Goal: Task Accomplishment & Management: Complete application form

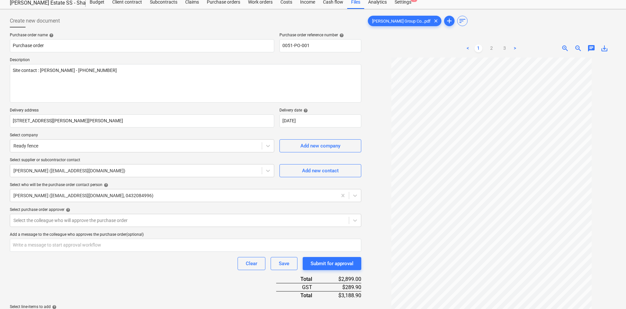
click at [91, 242] on body "Sales Projects Contacts Company Consolidated Invoices Inbox 5 Approvals format_…" at bounding box center [313, 133] width 626 height 309
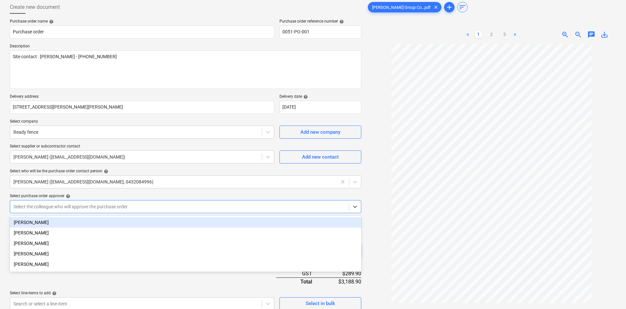
scroll to position [42, 0]
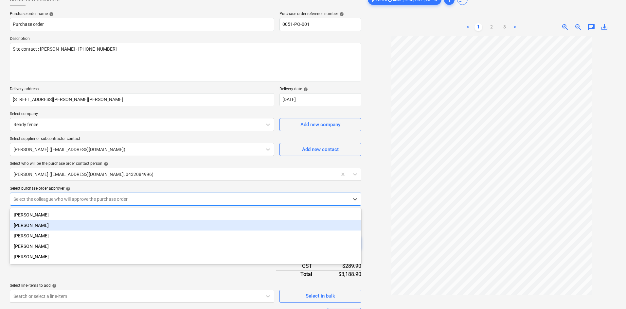
click at [30, 234] on div "[PERSON_NAME]" at bounding box center [186, 236] width 352 height 10
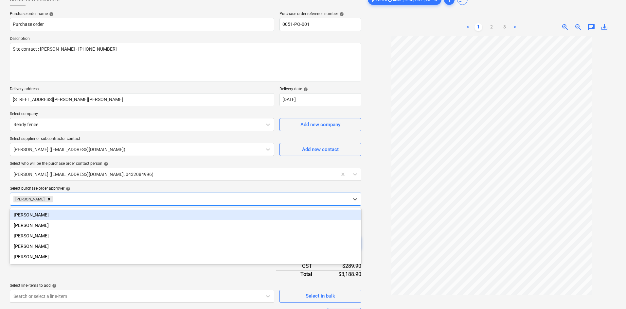
click at [381, 190] on div at bounding box center [492, 181] width 250 height 291
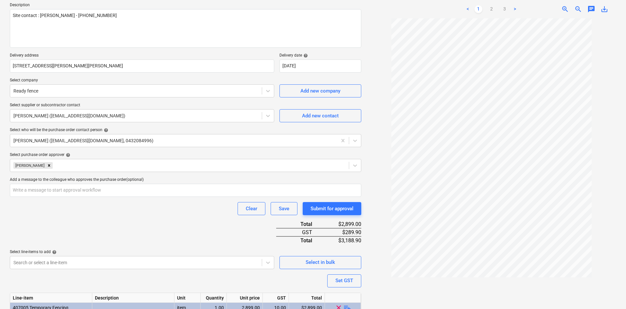
scroll to position [136, 0]
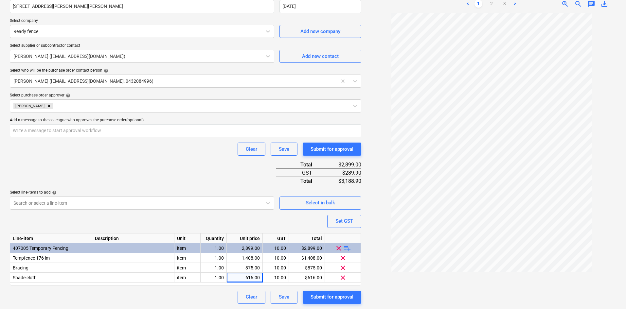
click at [176, 175] on div "Purchase order name help Purchase order Purchase order reference number help 00…" at bounding box center [186, 111] width 352 height 386
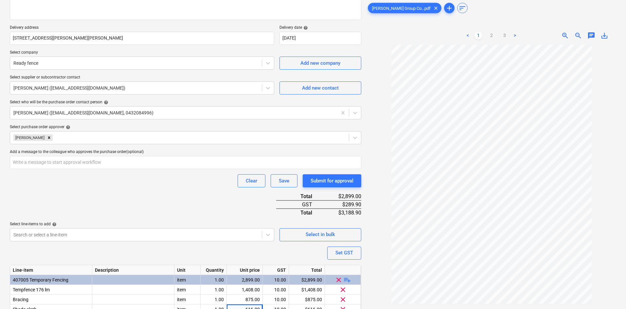
scroll to position [103, 0]
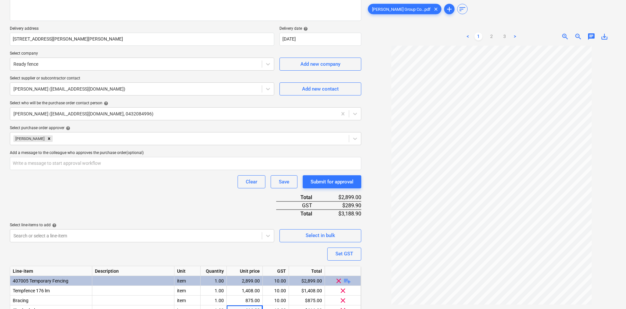
click at [155, 197] on div "Purchase order name help Purchase order Purchase order reference number help 00…" at bounding box center [186, 144] width 352 height 386
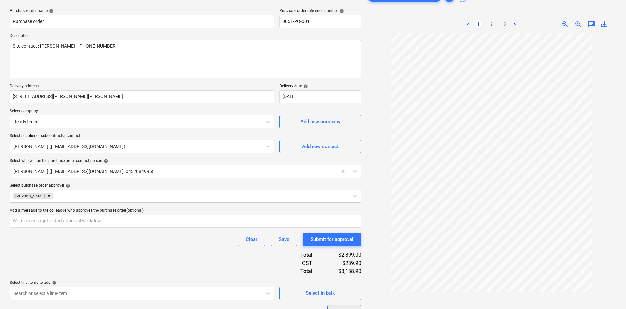
scroll to position [0, 0]
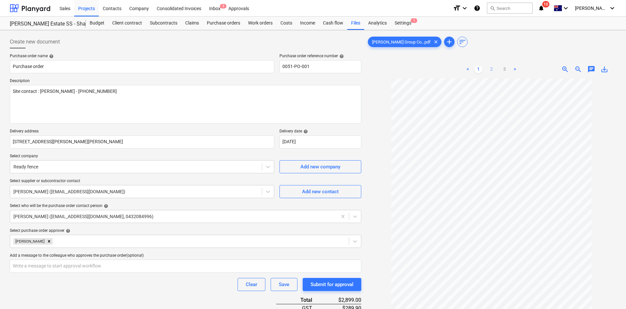
click at [492, 73] on div "< 1 2 3 >" at bounding box center [492, 69] width 80 height 18
click at [491, 67] on link "2" at bounding box center [492, 69] width 8 height 8
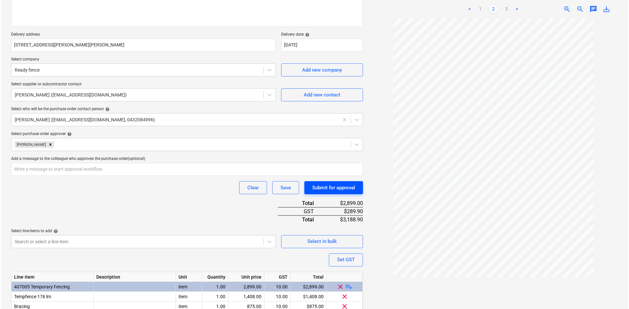
scroll to position [98, 0]
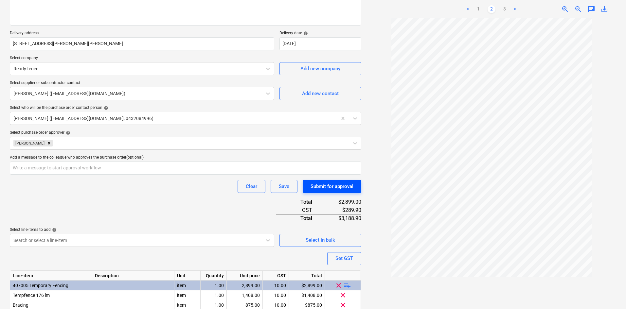
click at [339, 183] on div "Submit for approval" at bounding box center [332, 186] width 43 height 9
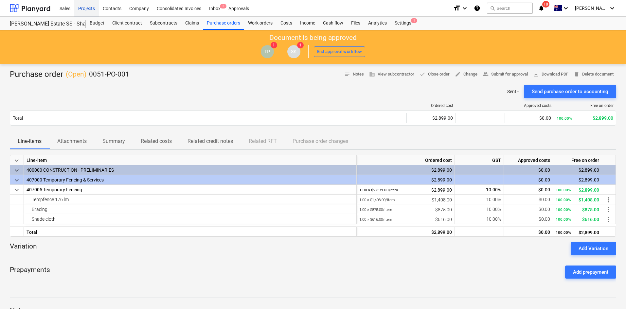
click at [83, 10] on div "Projects" at bounding box center [86, 8] width 25 height 17
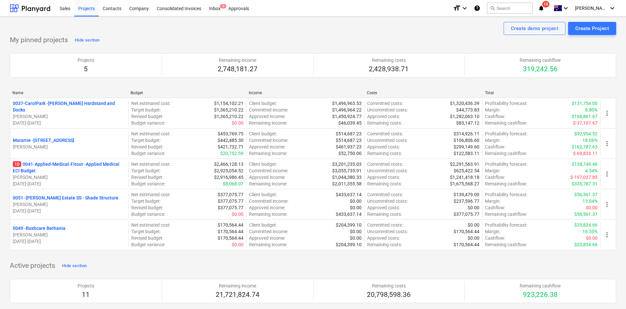
click at [43, 164] on p "10 0041-Applied-Medical-Fitout - Applied Medical ECI Budget" at bounding box center [69, 167] width 113 height 13
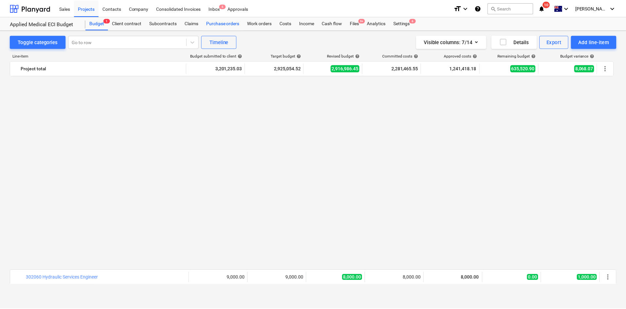
scroll to position [491, 0]
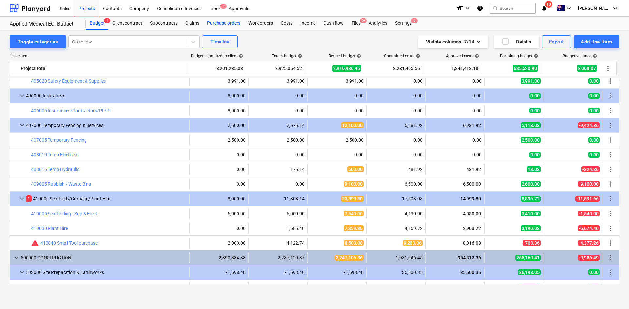
click at [221, 25] on div "Purchase orders" at bounding box center [223, 23] width 41 height 13
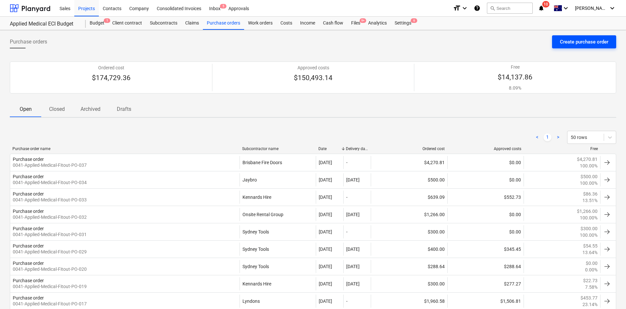
click at [578, 41] on div "Create purchase order" at bounding box center [584, 42] width 48 height 9
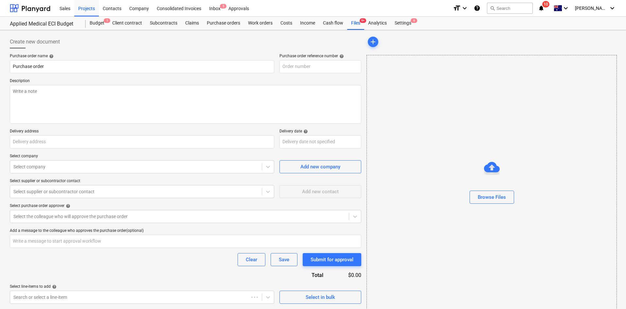
type textarea "x"
type input "280-288 Bilsen Road, Geebung QLD"
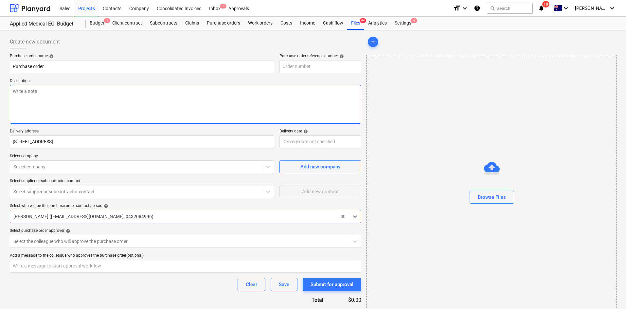
type textarea "x"
type input "0041-Applied-Medical-Fitout-PO-036"
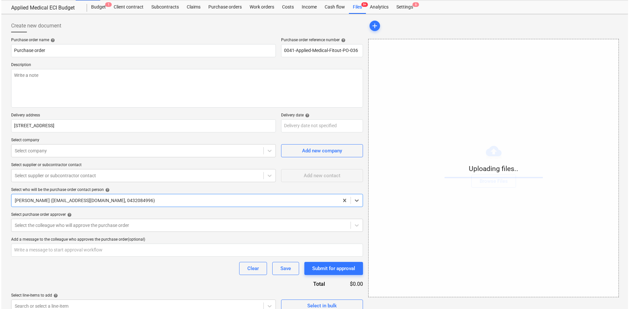
scroll to position [25, 0]
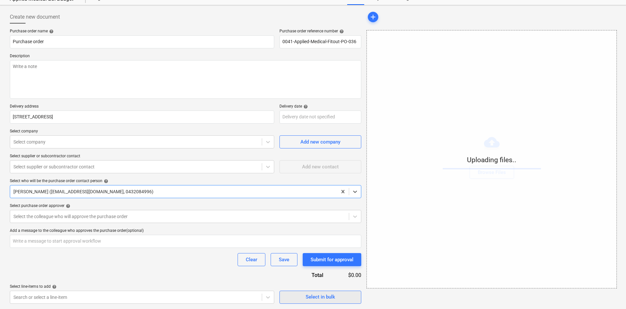
click at [309, 295] on div "Select in bulk" at bounding box center [320, 297] width 29 height 9
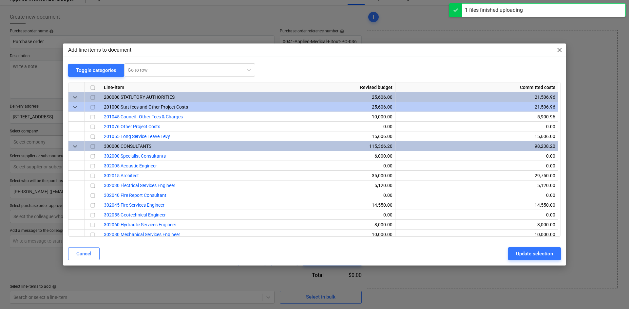
type textarea "x"
click at [156, 67] on div at bounding box center [184, 70] width 112 height 7
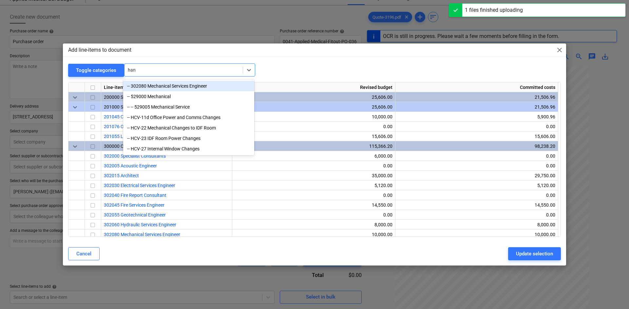
type input "hand"
type textarea "x"
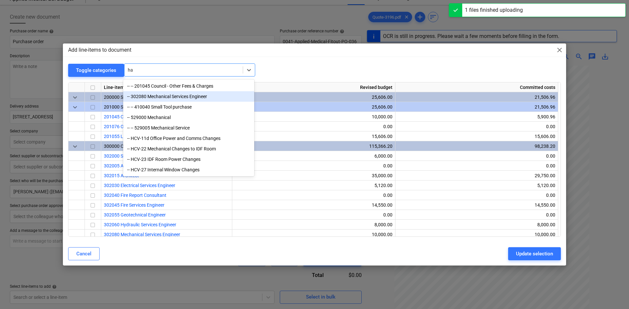
type input "h"
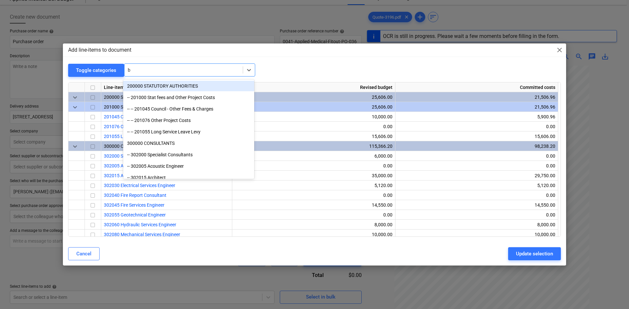
type input "ba"
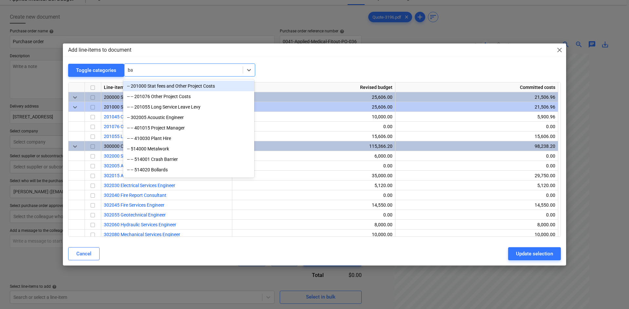
type textarea "x"
type input "b"
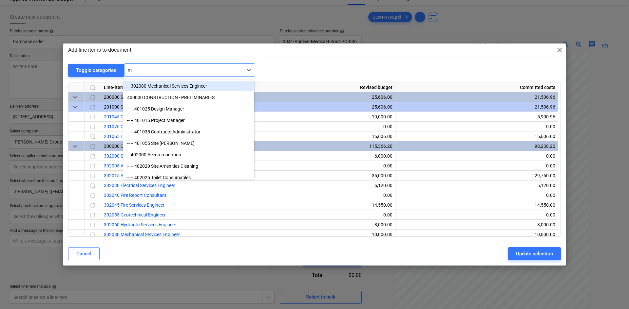
type input "me"
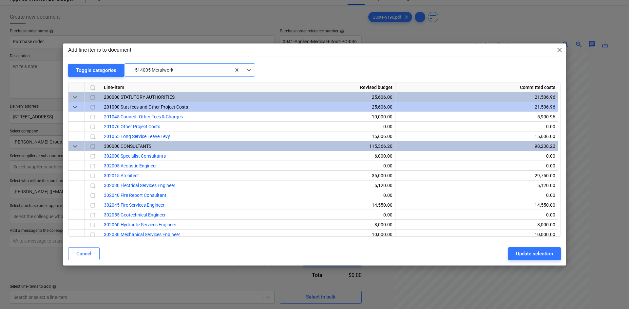
click at [560, 49] on span "close" at bounding box center [559, 50] width 8 height 8
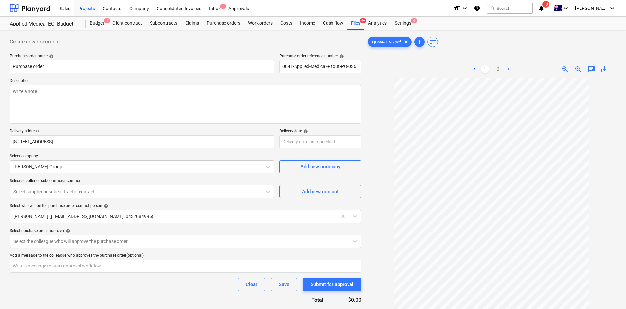
click at [580, 70] on span "zoom_out" at bounding box center [579, 69] width 8 height 8
click at [563, 70] on span "zoom_in" at bounding box center [565, 69] width 8 height 8
click at [578, 68] on span "zoom_out" at bounding box center [579, 69] width 8 height 8
click at [568, 70] on span "zoom_in" at bounding box center [565, 69] width 8 height 8
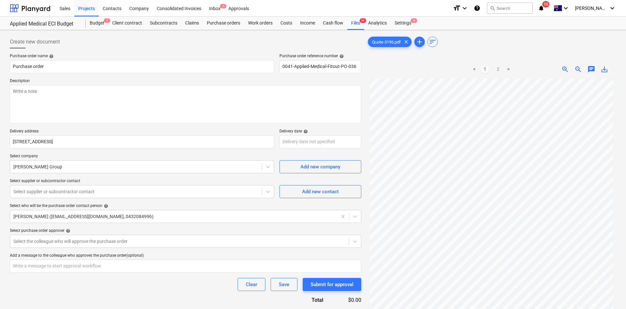
click at [581, 67] on span "zoom_out" at bounding box center [579, 69] width 8 height 8
click at [72, 79] on p "Description" at bounding box center [186, 82] width 352 height 7
click at [58, 97] on textarea at bounding box center [186, 104] width 352 height 39
click at [88, 77] on div "Purchase order name help Purchase order Purchase order reference number help 00…" at bounding box center [186, 191] width 352 height 275
click at [93, 49] on div at bounding box center [186, 50] width 352 height 5
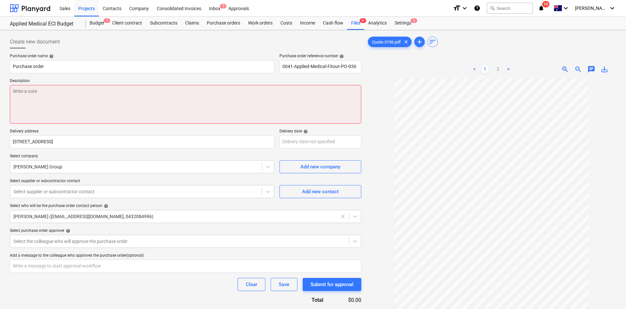
click at [71, 103] on textarea at bounding box center [186, 104] width 352 height 39
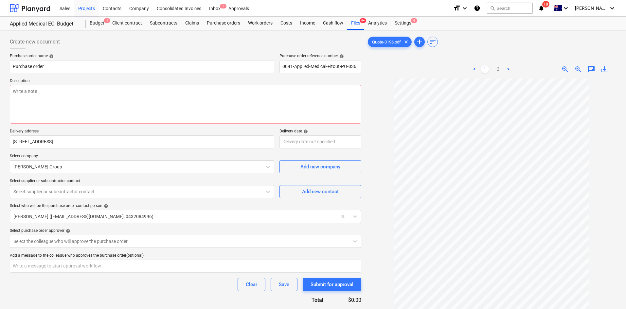
click at [119, 155] on p "Select company" at bounding box center [142, 157] width 265 height 7
click at [120, 130] on p "Delivery address" at bounding box center [142, 132] width 265 height 7
click at [325, 140] on body "Sales Projects Contacts Company Consolidated Invoices Inbox 5 Approvals format_…" at bounding box center [313, 154] width 626 height 309
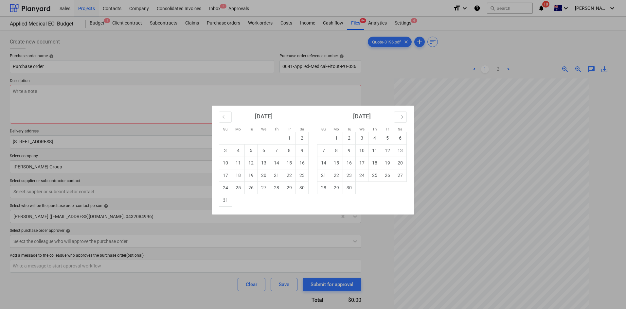
click at [382, 90] on div "Su Mo Tu We Th Fr Sa Su Mo Tu We Th Fr Sa July 2025 1 2 3 4 5 6 7 8 9 10 11 12 …" at bounding box center [313, 154] width 626 height 309
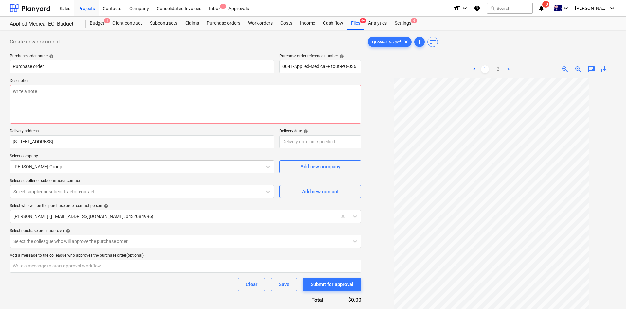
click at [142, 44] on div "Create new document" at bounding box center [186, 41] width 352 height 13
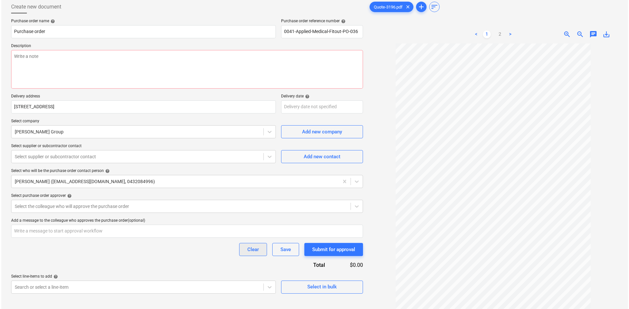
scroll to position [65, 0]
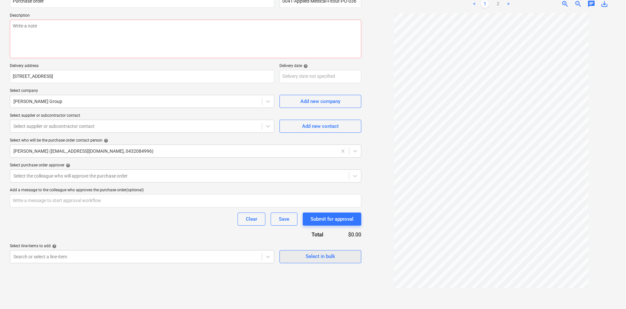
click at [319, 258] on div "Select in bulk" at bounding box center [320, 256] width 29 height 9
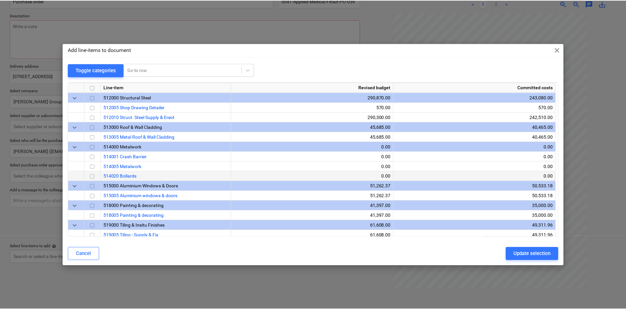
scroll to position [491, 0]
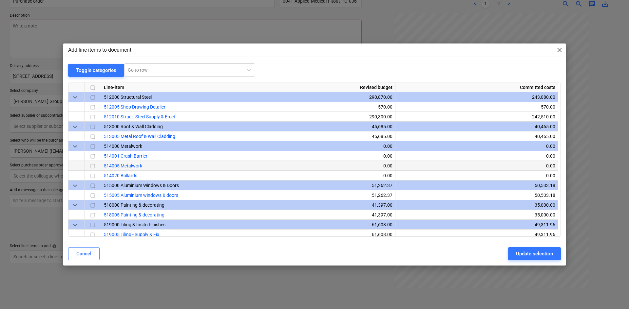
click at [93, 167] on input "checkbox" at bounding box center [93, 166] width 8 height 8
click at [524, 250] on div "Update selection" at bounding box center [534, 254] width 37 height 9
type textarea "x"
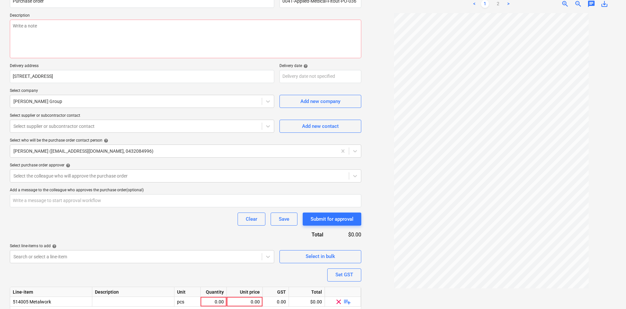
scroll to position [90, 0]
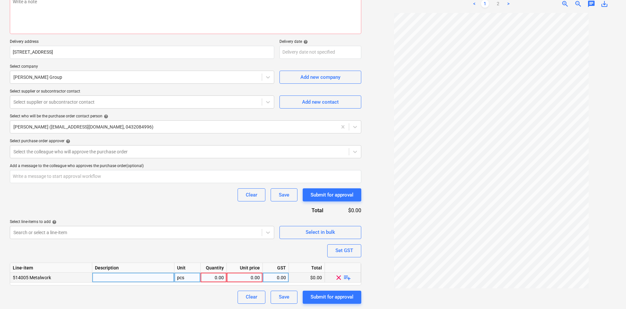
click at [183, 276] on div "pcs" at bounding box center [187, 278] width 26 height 10
type input "item"
type textarea "x"
click at [215, 277] on div "0.00" at bounding box center [213, 278] width 21 height 10
click at [250, 277] on div "0.00" at bounding box center [245, 278] width 30 height 10
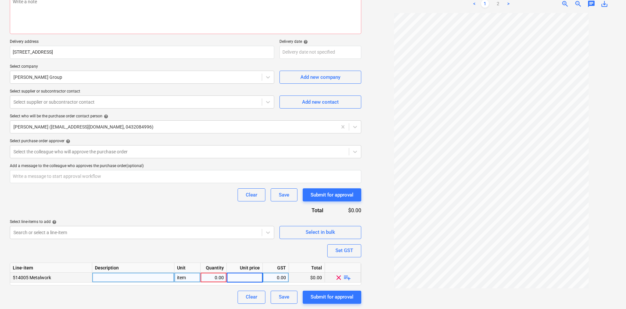
click at [216, 282] on div "0.00" at bounding box center [213, 278] width 21 height 10
click at [217, 280] on input at bounding box center [214, 277] width 26 height 9
type input "1"
click at [347, 277] on span "playlist_add" at bounding box center [347, 278] width 8 height 8
type textarea "x"
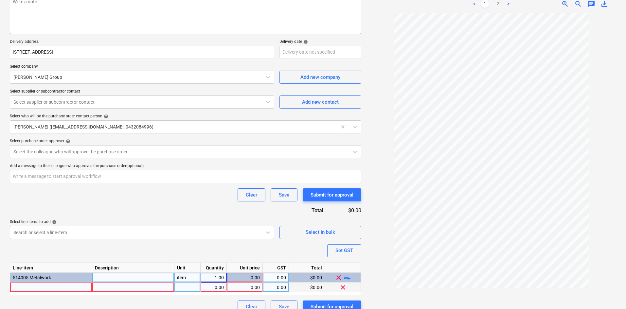
click at [46, 289] on div at bounding box center [51, 288] width 82 height 10
type input "Handrail and balustrade"
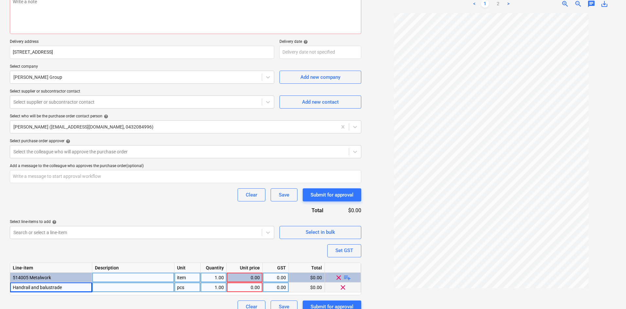
click at [186, 278] on div "item" at bounding box center [187, 278] width 26 height 10
click at [187, 287] on div "pcs" at bounding box center [187, 288] width 26 height 10
type textarea "x"
click at [256, 289] on div "0.00" at bounding box center [245, 288] width 30 height 10
type input "7810"
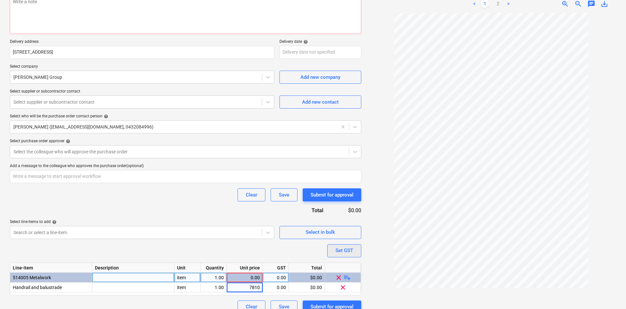
type textarea "x"
click at [361, 253] on button "Set GST" at bounding box center [344, 251] width 34 height 13
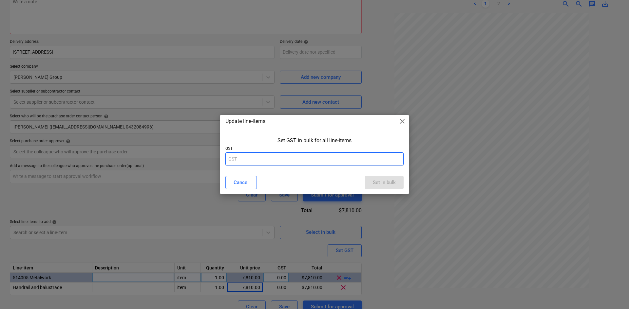
click at [306, 159] on input "text" at bounding box center [314, 159] width 178 height 13
type input "10"
click at [386, 181] on div "Set in bulk" at bounding box center [384, 182] width 23 height 9
type textarea "x"
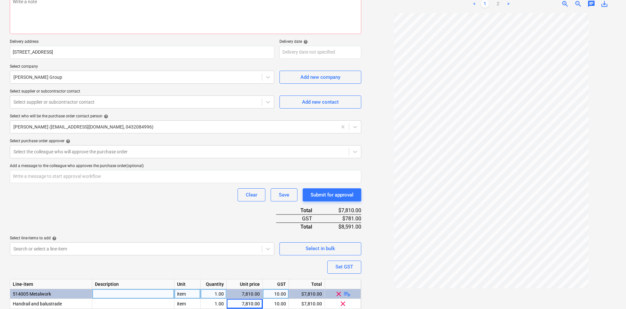
click at [196, 214] on div "Purchase order name help Purchase order Purchase order reference number help 00…" at bounding box center [186, 147] width 352 height 366
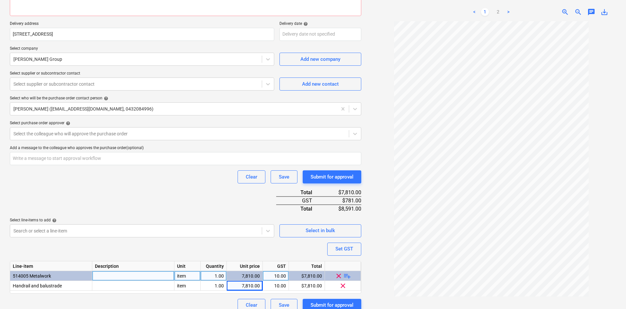
scroll to position [116, 0]
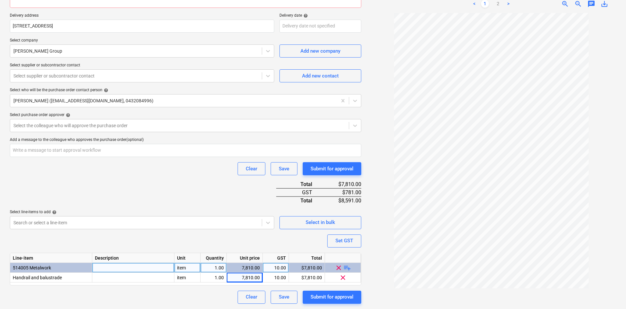
click at [164, 187] on div "Purchase order name help Purchase order Purchase order reference number help 00…" at bounding box center [186, 121] width 352 height 366
click at [88, 122] on div at bounding box center [179, 125] width 332 height 7
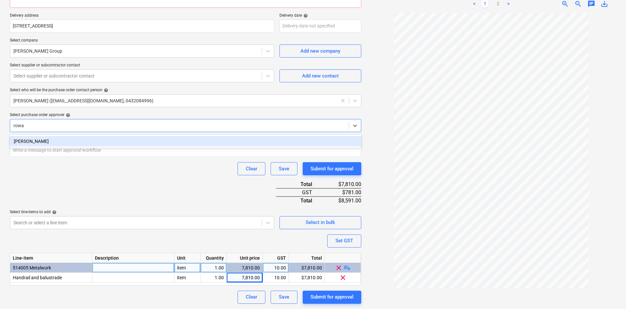
type input "rowan"
type textarea "x"
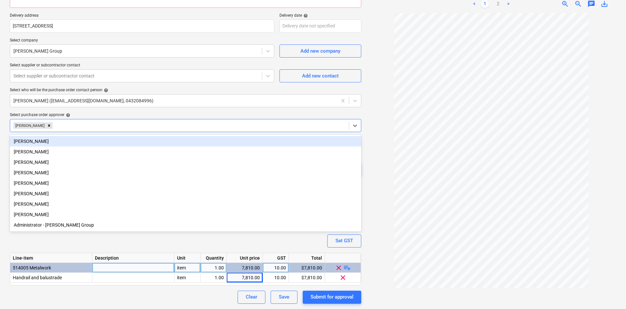
click at [103, 114] on div "Select purchase order approver help" at bounding box center [186, 115] width 352 height 5
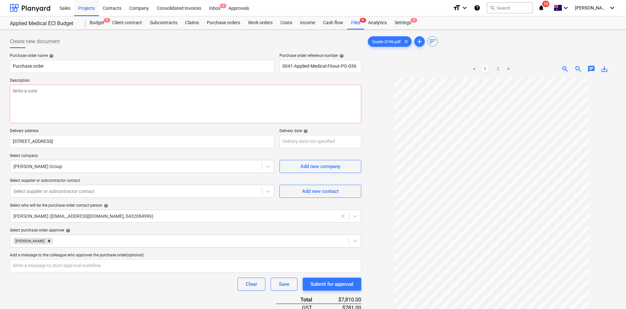
scroll to position [0, 0]
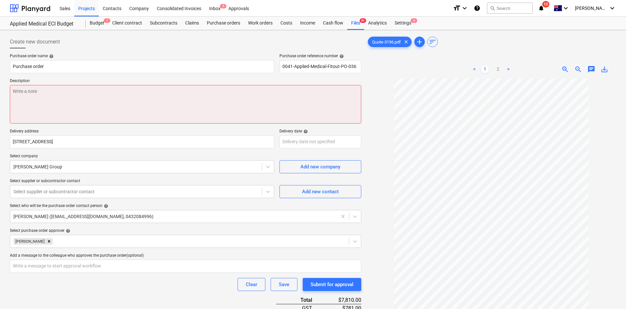
click at [195, 94] on textarea at bounding box center [186, 104] width 352 height 39
click at [40, 99] on textarea at bounding box center [186, 104] width 352 height 39
paste textarea "Site contact : Mikey - 0432 029 544"
type textarea "x"
type textarea "Site contact : Mikey - 0432 029 544"
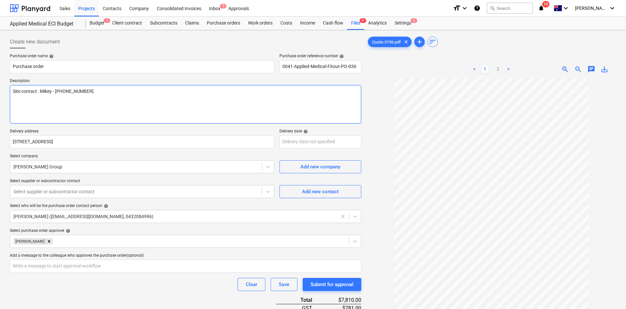
click at [15, 91] on textarea "Site contact : Mikey - 0432 029 544" at bounding box center [186, 104] width 352 height 39
type textarea "x"
type textarea "Site contact : Mikey - 0432 029 544"
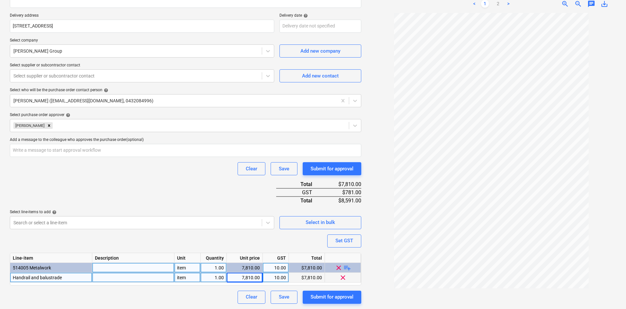
type textarea "x"
drag, startPoint x: 65, startPoint y: 278, endPoint x: 32, endPoint y: 277, distance: 33.1
click at [32, 277] on div "Handrail and balustrade" at bounding box center [51, 278] width 82 height 10
type input "works"
type textarea "x"
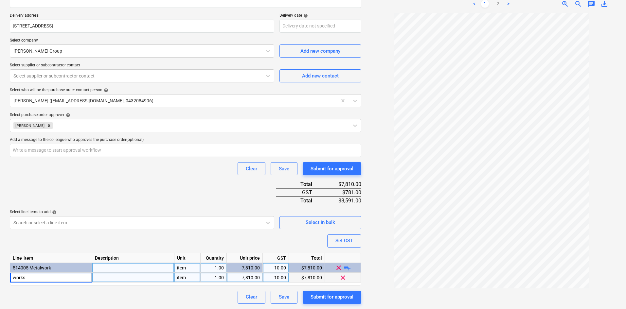
click at [374, 241] on div at bounding box center [492, 158] width 250 height 291
click at [44, 274] on div "works" at bounding box center [51, 278] width 82 height 10
click at [44, 275] on input "works" at bounding box center [51, 277] width 82 height 9
type input "Handrail works"
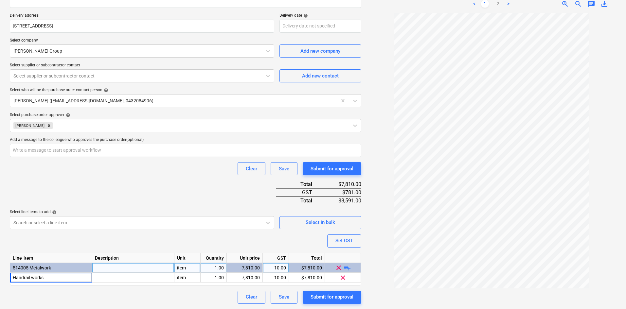
click at [140, 233] on div "Purchase order name help Purchase order Purchase order reference number help 00…" at bounding box center [186, 121] width 352 height 366
click at [139, 184] on div "Purchase order name help Purchase order Purchase order reference number help 00…" at bounding box center [186, 121] width 352 height 366
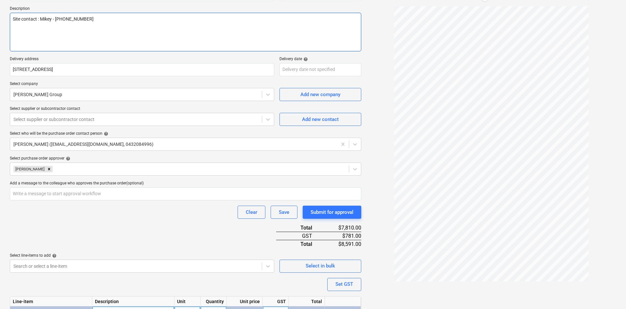
scroll to position [18, 0]
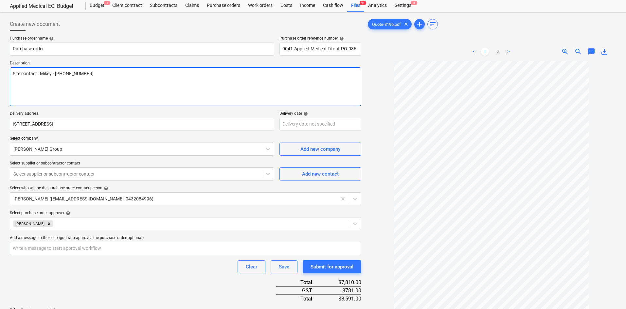
click at [87, 86] on textarea "Site contact : Mikey - 0432 029 544" at bounding box center [186, 86] width 352 height 39
type textarea "x"
type textarea "Site contact : Mikey - 0432 029 544 A"
type textarea "x"
type textarea "Site contact : Mikey - 0432 029 544 As"
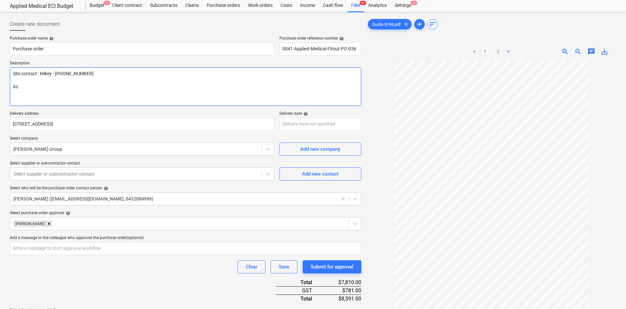
type textarea "x"
type textarea "Site contact : Mikey - 0432 029 544 As pe"
type textarea "x"
type textarea "Site contact : Mikey - 0432 029 544 As per"
type textarea "x"
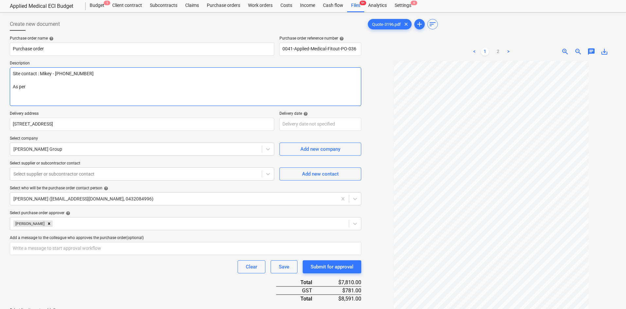
type textarea "Site contact : Mikey - 0432 029 544 As per"
type textarea "x"
type textarea "Site contact : Mikey - 0432 029 544 As per qu"
type textarea "x"
type textarea "Site contact : Mikey - 0432 029 544 As per quo"
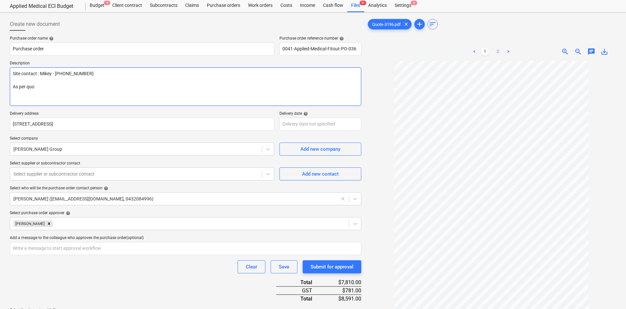
type textarea "x"
type textarea "Site contact : Mikey - 0432 029 544 As per quote"
type textarea "x"
type textarea "Site contact : Mikey - 0432 029 544 As per quote"
type textarea "x"
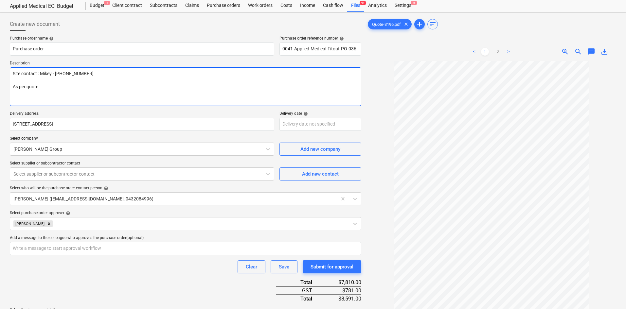
type textarea "Site contact : Mikey - 0432 029 544 As per quote -"
type textarea "x"
type textarea "Site contact : Mikey - 0432 029 544 As per quote -"
type textarea "x"
type textarea "Site contact : Mikey - 0432 029 544 As per quote - 3"
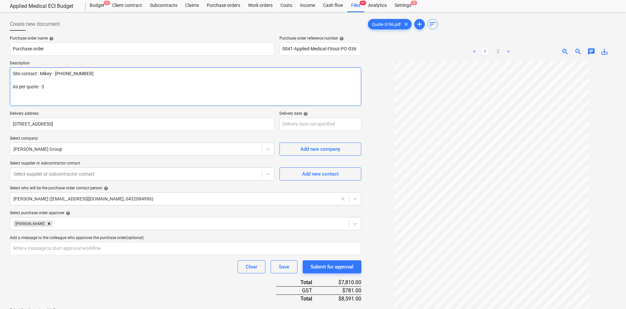
type textarea "x"
type textarea "Site contact : Mikey - 0432 029 544 As per quote - 31"
type textarea "x"
type textarea "Site contact : Mikey - 0432 029 544 As per quote - 319"
type textarea "x"
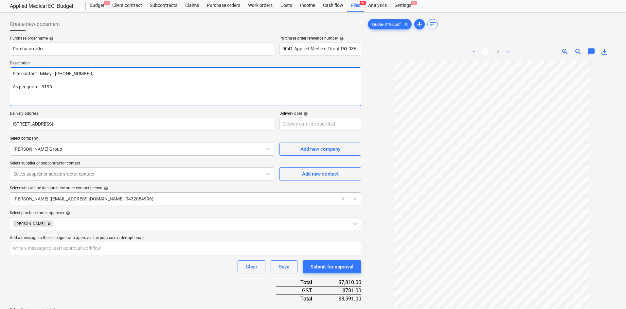
scroll to position [116, 0]
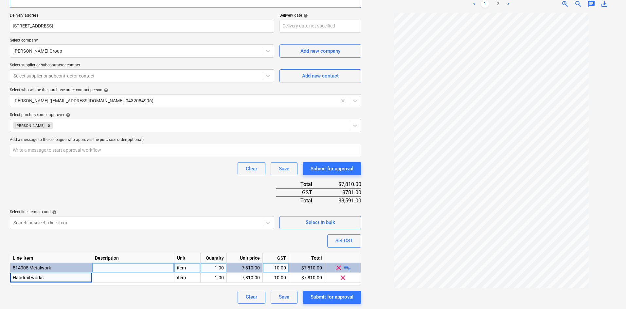
type textarea "Site contact : Mikey - 0432 029 544 As per quote - 3196"
click at [205, 198] on div "Purchase order name help Purchase order Purchase order reference number help 00…" at bounding box center [186, 121] width 352 height 366
click at [319, 296] on div "Submit for approval" at bounding box center [332, 297] width 43 height 9
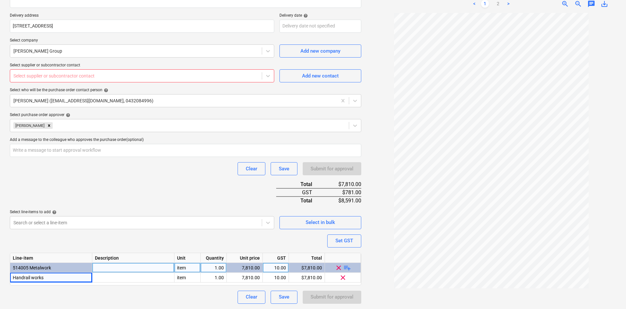
click at [107, 73] on div at bounding box center [135, 76] width 245 height 7
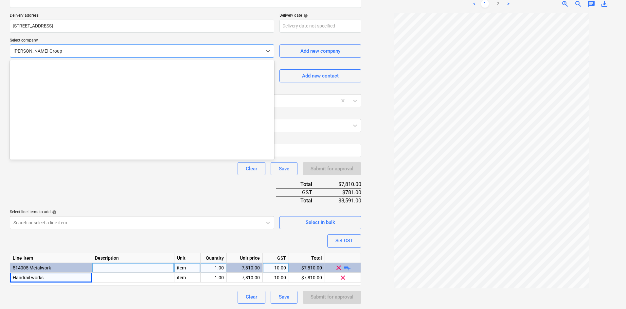
click at [111, 50] on div at bounding box center [135, 51] width 245 height 7
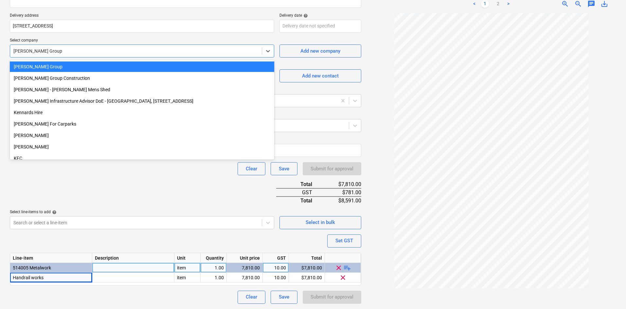
scroll to position [83, 0]
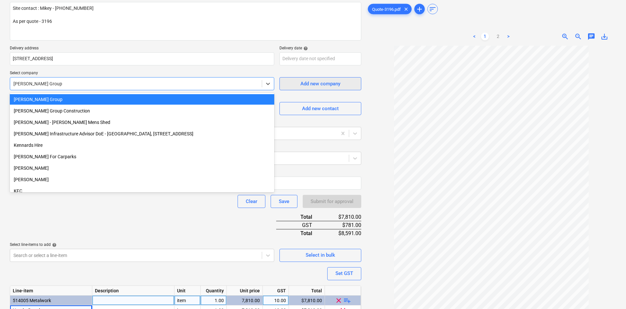
click at [318, 84] on div "Add new company" at bounding box center [321, 84] width 40 height 9
type textarea "x"
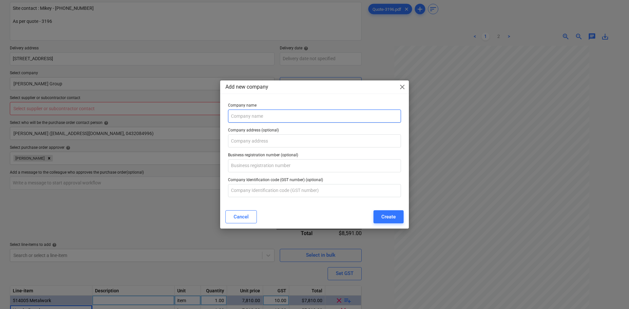
click at [327, 121] on input "text" at bounding box center [314, 116] width 173 height 13
click at [249, 119] on input "Complete Metal Fabrications Pty Ltd" at bounding box center [314, 116] width 173 height 13
type input "Complete Metal Fabrications Pty Ltd"
click at [251, 127] on div "Company address (optional)" at bounding box center [314, 137] width 178 height 25
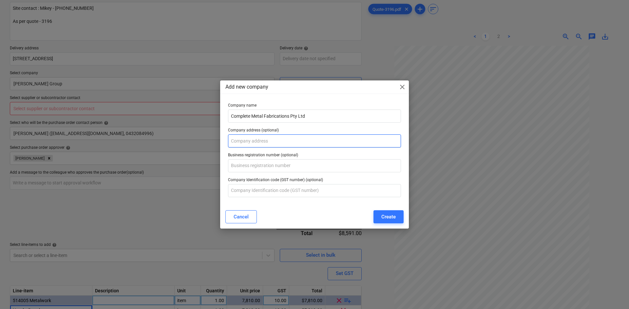
click at [256, 143] on input "text" at bounding box center [314, 141] width 173 height 13
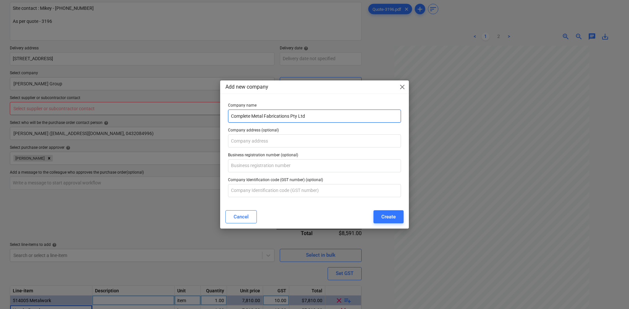
click at [245, 115] on input "Complete Metal Fabrications Pty Ltd" at bounding box center [314, 116] width 173 height 13
click at [324, 115] on input "Complete Metal Fabrications Pty Ltd" at bounding box center [314, 116] width 173 height 13
click at [394, 218] on div "Create" at bounding box center [388, 217] width 14 height 9
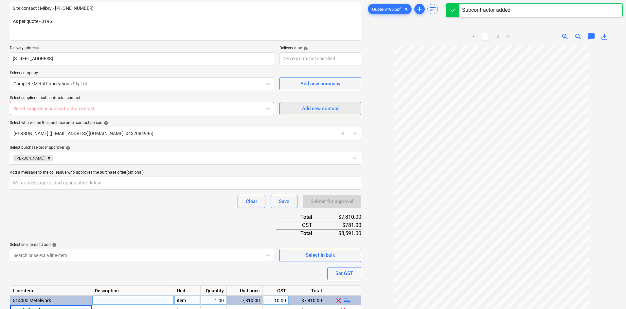
click at [298, 111] on span "Add new contact" at bounding box center [320, 108] width 65 height 9
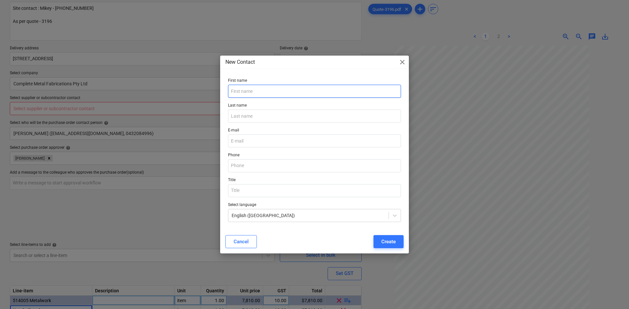
drag, startPoint x: 248, startPoint y: 91, endPoint x: 247, endPoint y: 95, distance: 3.8
click at [248, 91] on input "text" at bounding box center [314, 91] width 173 height 13
type textarea "x"
paste input "Chris"
type input "Chris"
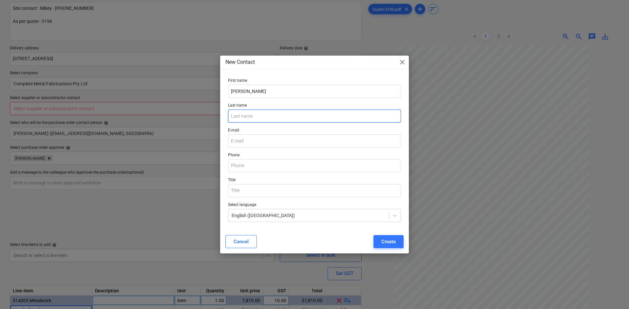
click at [238, 116] on input "text" at bounding box center [314, 116] width 173 height 13
click at [258, 117] on input "text" at bounding box center [314, 116] width 173 height 13
type textarea "x"
paste input "Ryan"
type input "Ryan"
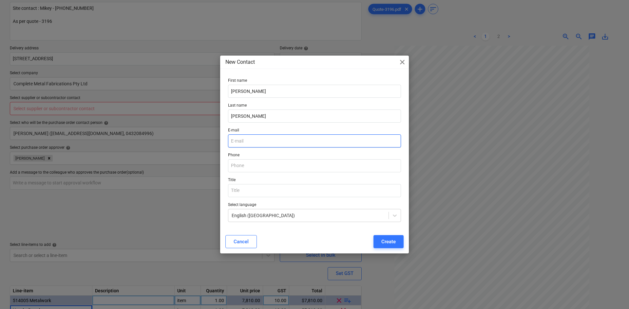
click at [246, 144] on input "email" at bounding box center [314, 141] width 173 height 13
type textarea "x"
click at [258, 140] on input "email" at bounding box center [314, 141] width 173 height 13
paste input "chris@cmfqld.com"
type input "chris@cmfqld.com"
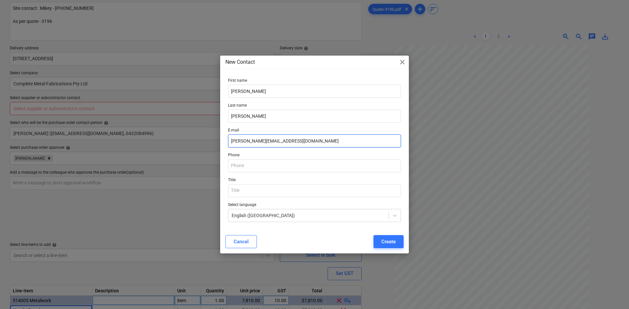
type textarea "x"
type input "chris@cmfqld.com"
drag, startPoint x: 246, startPoint y: 166, endPoint x: 258, endPoint y: 173, distance: 13.4
click at [246, 166] on input "text" at bounding box center [314, 165] width 173 height 13
click at [389, 243] on div "Create" at bounding box center [388, 242] width 14 height 9
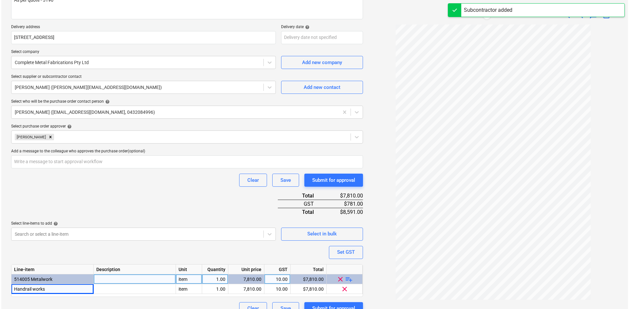
scroll to position [116, 0]
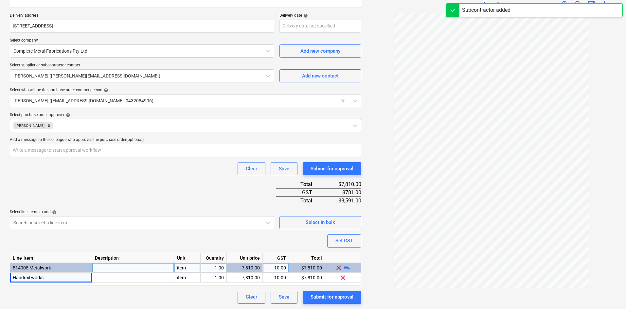
click at [126, 241] on div "Purchase order name help Purchase order Purchase order reference number help 00…" at bounding box center [186, 121] width 352 height 366
click at [182, 296] on div "Clear Save Submit for approval" at bounding box center [186, 297] width 352 height 13
click at [194, 176] on div "Purchase order name help Purchase order Purchase order reference number help 00…" at bounding box center [186, 121] width 352 height 366
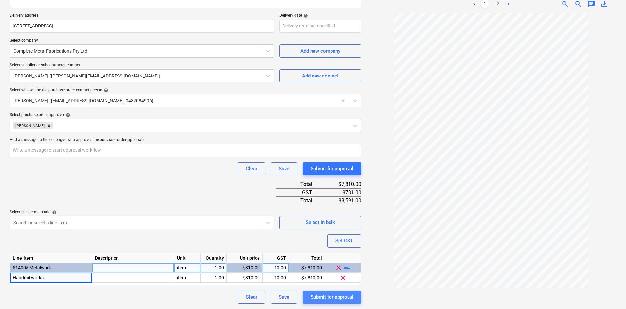
click at [333, 297] on div "Submit for approval" at bounding box center [332, 297] width 43 height 9
type textarea "x"
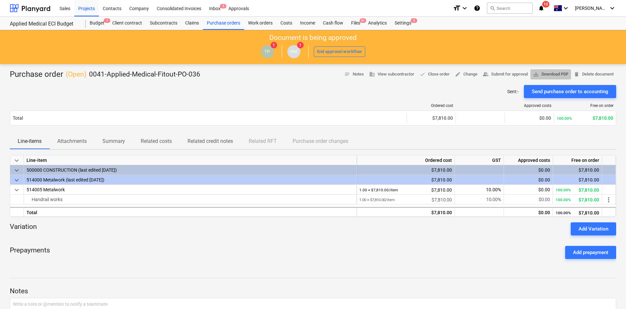
click at [544, 73] on span "save_alt Download PDF" at bounding box center [550, 75] width 35 height 8
click at [90, 12] on div "Projects" at bounding box center [86, 8] width 25 height 17
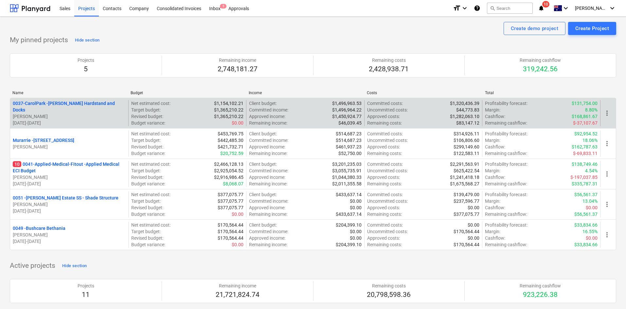
click at [68, 105] on p "0037-CarolPark - Carole Park Hardstand and Docks" at bounding box center [69, 106] width 113 height 13
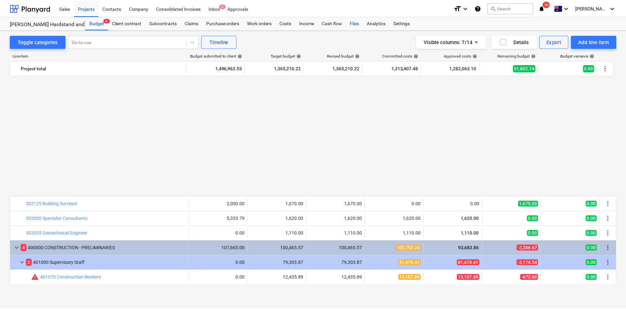
scroll to position [413, 0]
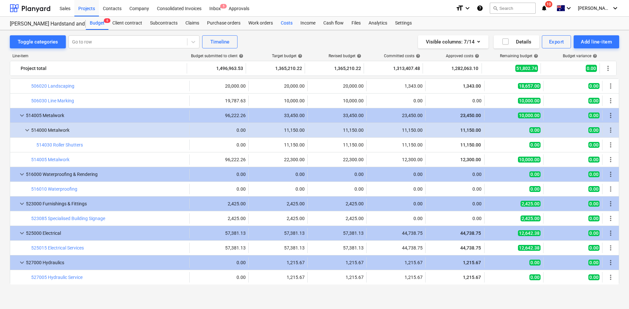
click at [285, 23] on div "Costs" at bounding box center [287, 23] width 20 height 13
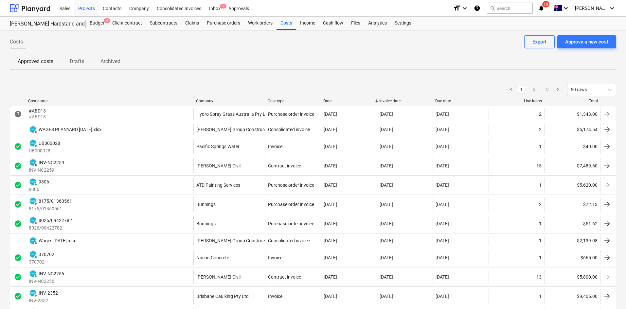
click at [330, 100] on div "Date" at bounding box center [348, 101] width 51 height 5
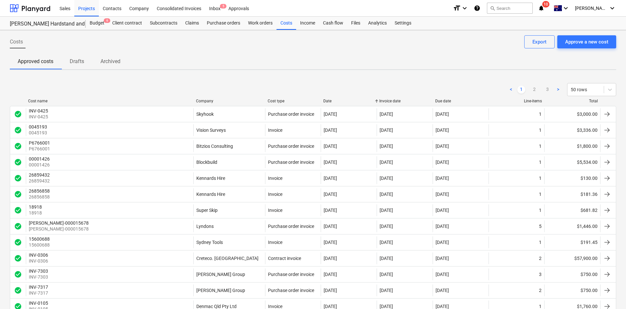
click at [328, 100] on div "Date" at bounding box center [348, 101] width 51 height 5
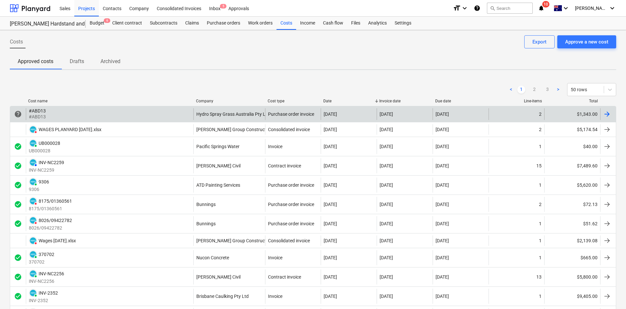
click at [151, 118] on div "#ABD13 #ABD13" at bounding box center [110, 114] width 168 height 12
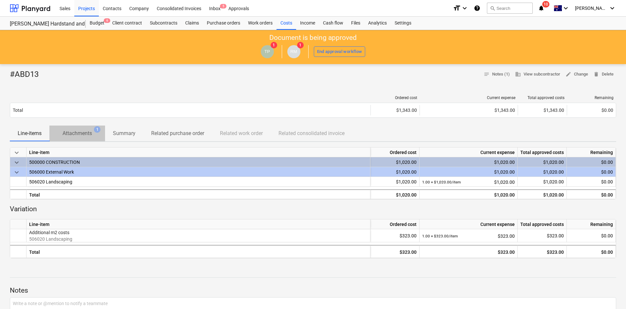
click at [72, 132] on p "Attachments" at bounding box center [77, 134] width 29 height 8
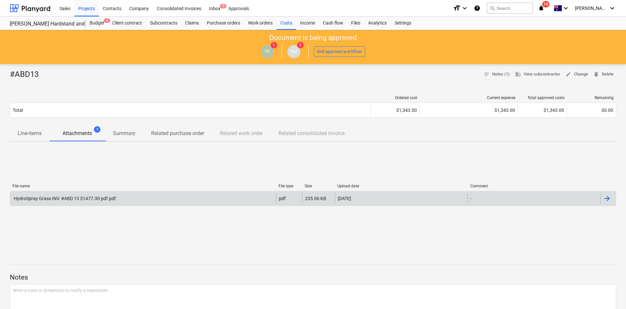
click at [74, 196] on div "HydroSpray Grass INV. #ABD 13 $1477.30 pdf.pdf" at bounding box center [64, 198] width 103 height 5
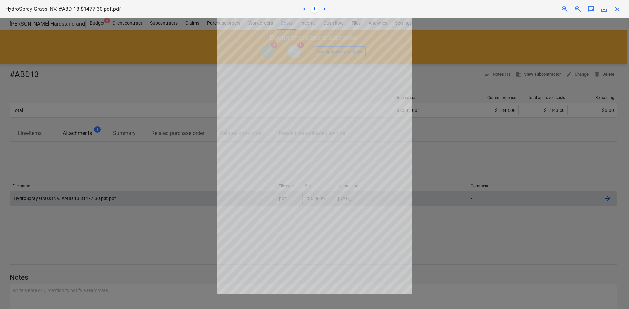
click at [487, 167] on div at bounding box center [314, 163] width 629 height 291
click at [615, 6] on span "close" at bounding box center [617, 9] width 8 height 8
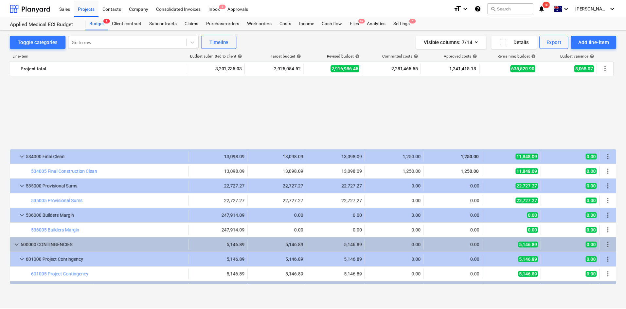
scroll to position [1310, 0]
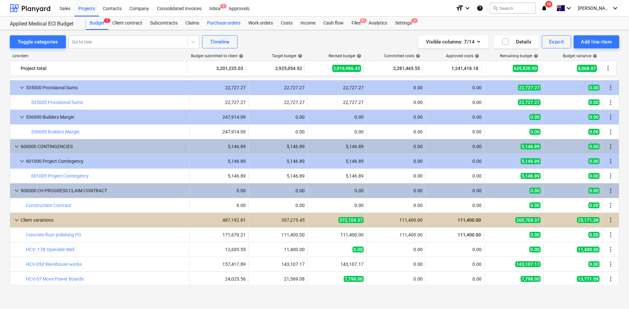
click at [222, 24] on div "Purchase orders" at bounding box center [223, 23] width 41 height 13
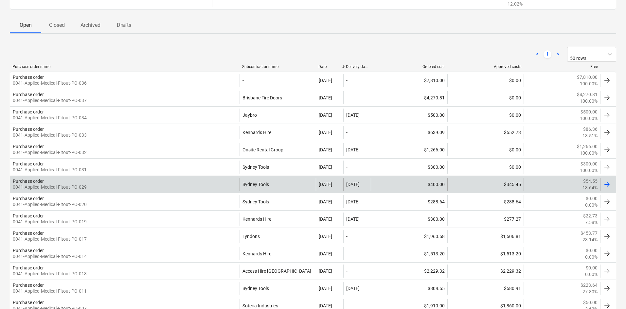
scroll to position [28, 0]
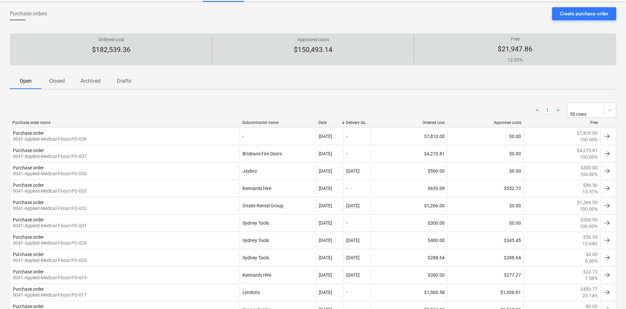
drag, startPoint x: 259, startPoint y: 15, endPoint x: 245, endPoint y: 40, distance: 29.0
click at [259, 15] on div "Purchase orders Create purchase order" at bounding box center [313, 16] width 607 height 18
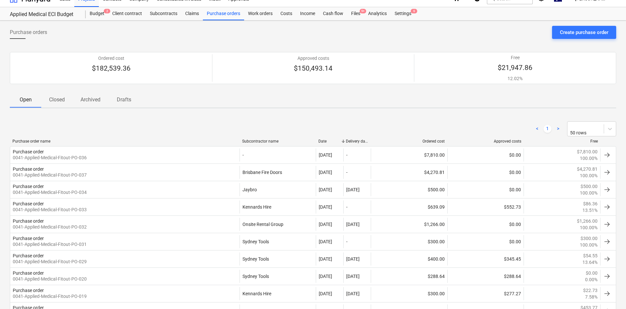
scroll to position [0, 0]
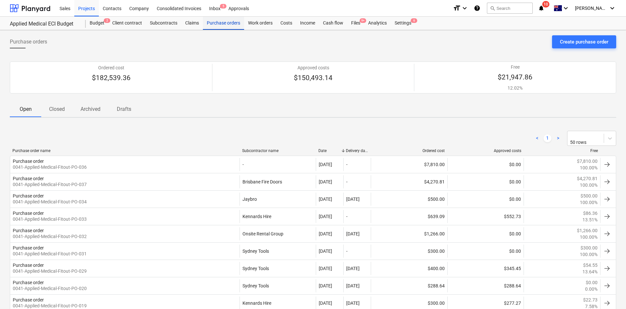
click at [223, 23] on div "Purchase orders" at bounding box center [223, 23] width 41 height 13
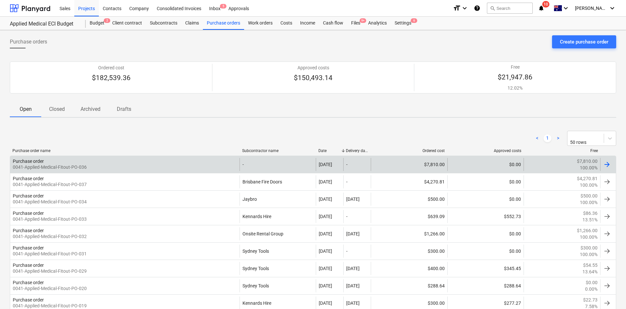
click at [203, 160] on div "Purchase order 0041-Applied-Medical-Fitout-PO-036" at bounding box center [125, 164] width 230 height 13
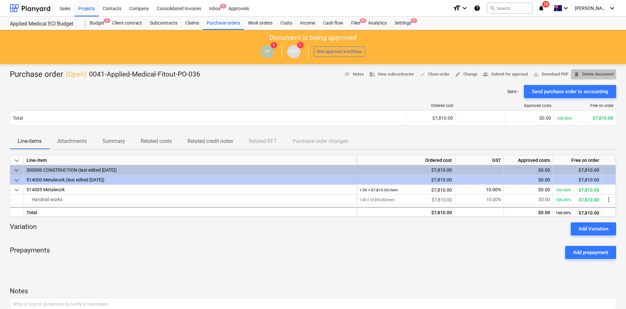
click at [581, 72] on span "delete Delete document" at bounding box center [594, 75] width 40 height 8
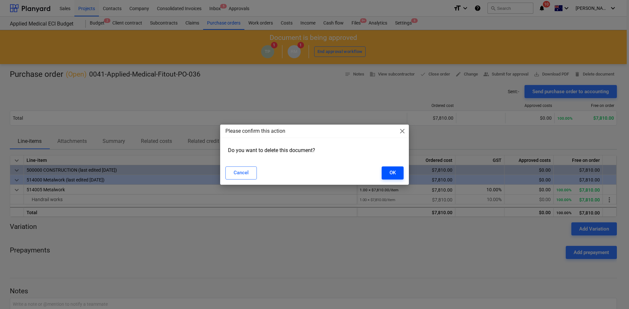
click at [387, 175] on button "OK" at bounding box center [392, 173] width 22 height 13
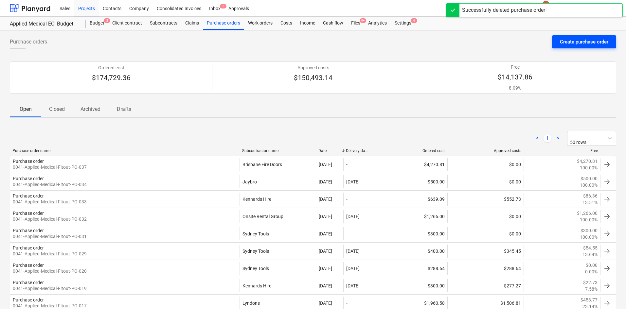
click at [578, 40] on div "Create purchase order" at bounding box center [584, 42] width 48 height 9
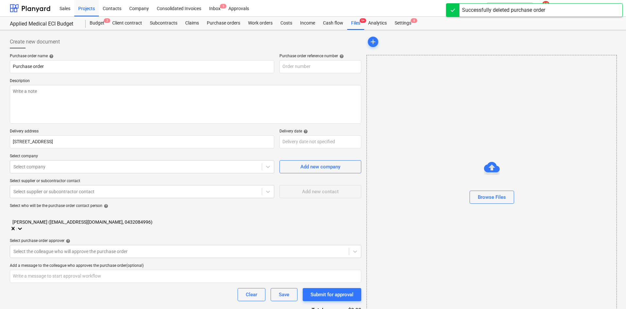
type input "0041-Applied-Medical-Fitout-PO-037"
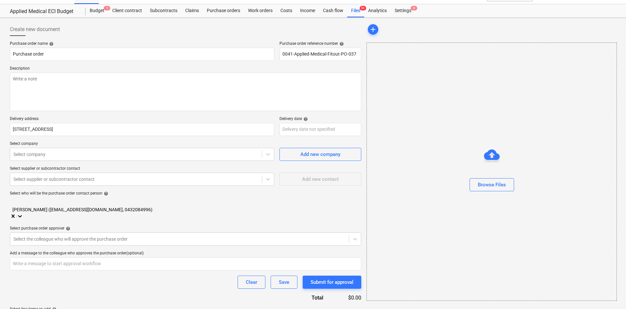
scroll to position [25, 0]
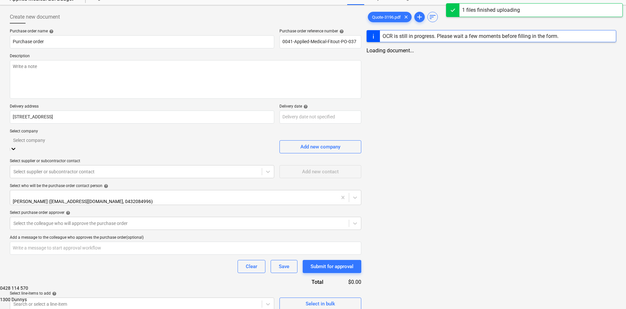
click at [176, 142] on div at bounding box center [142, 141] width 258 height 8
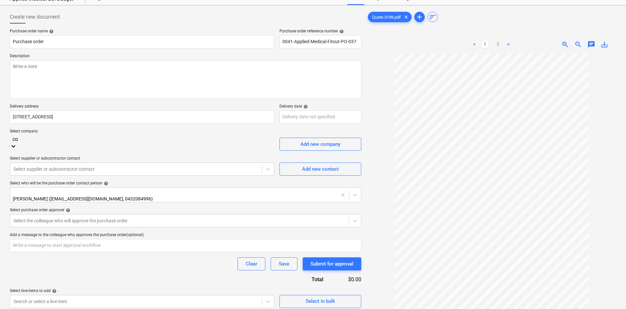
scroll to position [1449, 0]
type input "c"
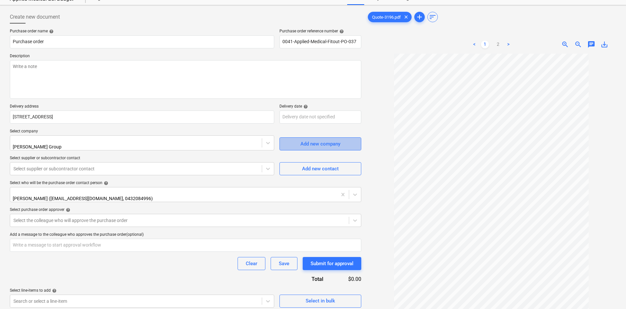
click at [300, 144] on span "Add new company" at bounding box center [320, 144] width 65 height 9
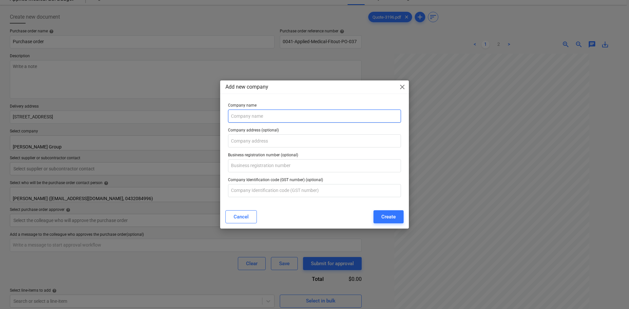
click at [289, 116] on input "text" at bounding box center [314, 116] width 173 height 13
type input "Complete Metal Fabrications Pty Ltd"
click at [386, 217] on div "Create" at bounding box center [388, 217] width 14 height 9
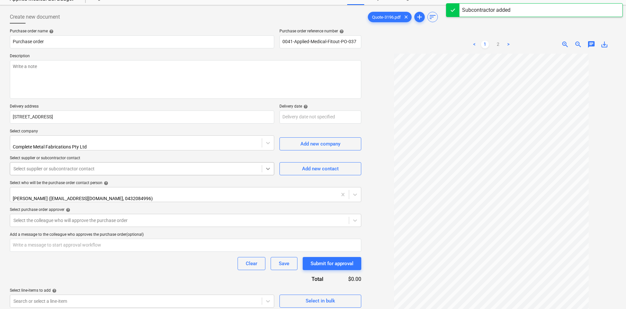
click at [263, 169] on div at bounding box center [268, 169] width 12 height 12
click at [327, 165] on div "Add new contact" at bounding box center [320, 169] width 37 height 9
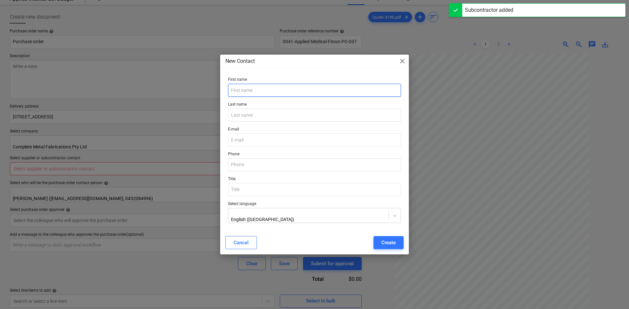
click at [247, 86] on input "text" at bounding box center [314, 90] width 173 height 13
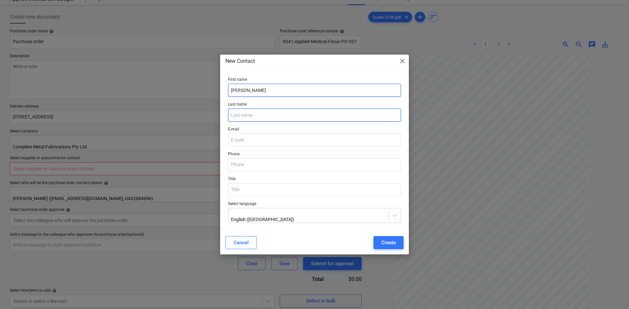
type input "Chris"
click at [243, 115] on input "text" at bounding box center [314, 115] width 173 height 13
type input "Ryan"
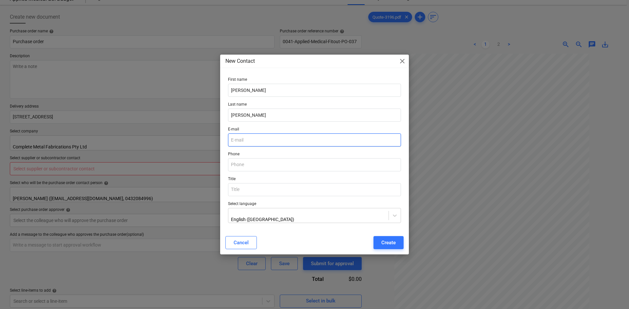
click at [257, 142] on input "email" at bounding box center [314, 140] width 173 height 13
paste input "Unit B, Building 2, 288 Bilsen Rd, Geebung, QLD, AU, 2034"
type input "Unit B, Building 2, 288 Bilsen Rd, Geebung, QLD, AU, 2034"
drag, startPoint x: 380, startPoint y: 139, endPoint x: 168, endPoint y: 142, distance: 212.2
click at [170, 142] on div "New Contact close First name Chris Last name Ryan E-mail Unit B, Building 2, 28…" at bounding box center [314, 154] width 629 height 309
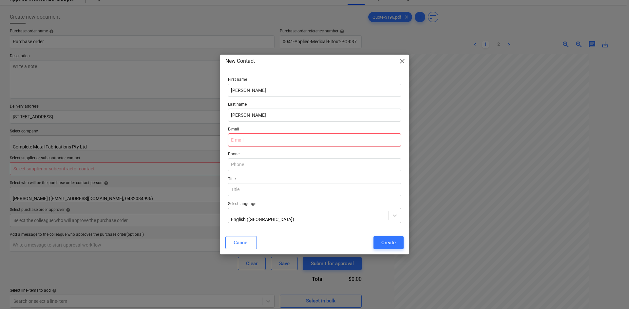
click at [246, 142] on input "email" at bounding box center [314, 140] width 173 height 13
paste input "chris@cmfqld.com"
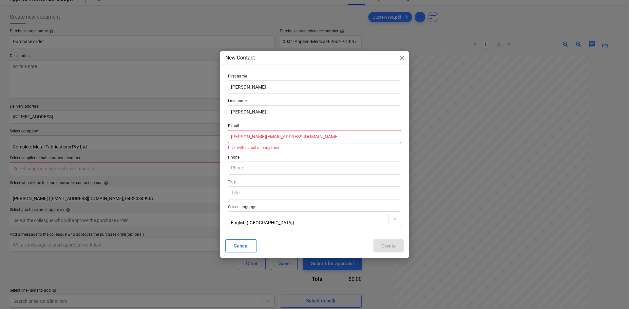
type input "chris@cmfqld.com"
drag, startPoint x: 325, startPoint y: 236, endPoint x: 323, endPoint y: 232, distance: 4.3
click at [325, 237] on div "Cancel Create" at bounding box center [314, 246] width 186 height 18
click at [291, 154] on div "Phone" at bounding box center [314, 165] width 178 height 25
click at [252, 145] on div "E-mail chris@cmfqld.com User with e-mail already exists" at bounding box center [314, 137] width 173 height 26
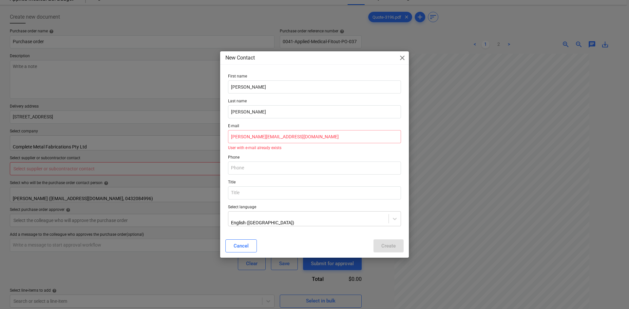
click at [248, 148] on p "User with e-mail already exists" at bounding box center [314, 148] width 173 height 4
drag, startPoint x: 266, startPoint y: 152, endPoint x: 348, endPoint y: 107, distance: 92.6
click at [270, 150] on div "E-mail chris@cmfqld.com User with e-mail already exists" at bounding box center [314, 136] width 178 height 31
click at [399, 60] on span "close" at bounding box center [402, 58] width 8 height 8
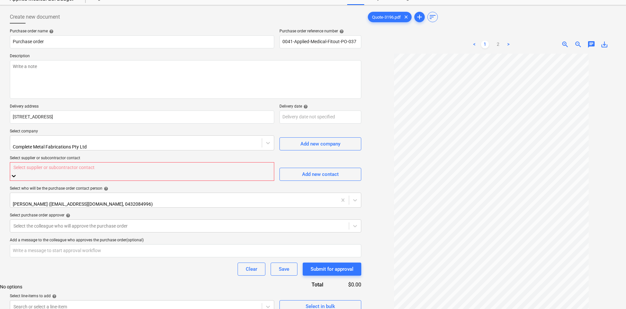
click at [17, 173] on icon at bounding box center [13, 176] width 7 height 7
click at [240, 170] on div at bounding box center [141, 168] width 257 height 8
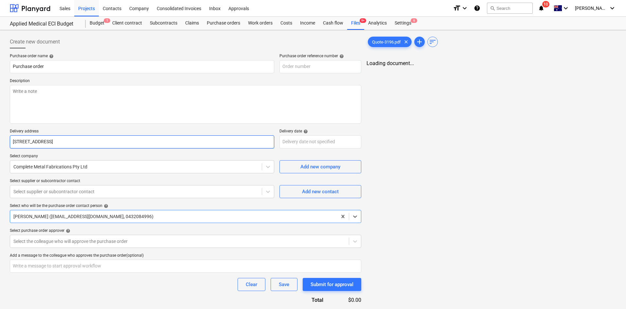
type textarea "x"
type input "0041-Applied-Medical-Fitout-PO-038"
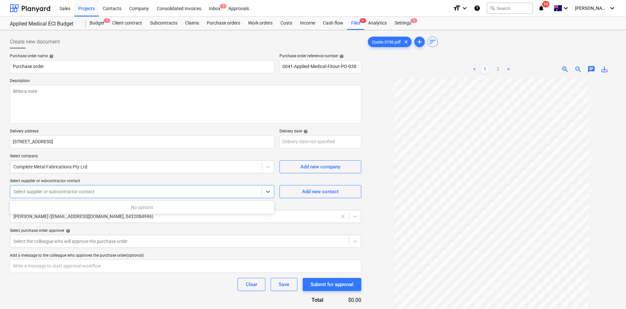
click at [77, 187] on div "Select supplier or subcontractor contact" at bounding box center [136, 191] width 252 height 9
click at [166, 196] on div "Select supplier or subcontractor contact" at bounding box center [136, 191] width 252 height 9
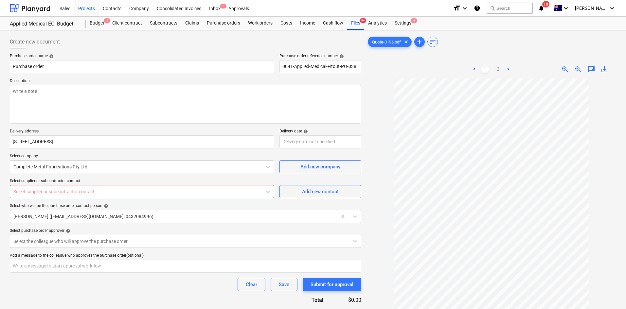
drag, startPoint x: 51, startPoint y: 192, endPoint x: 119, endPoint y: 197, distance: 67.6
click at [51, 192] on div at bounding box center [135, 192] width 245 height 7
click at [254, 189] on div at bounding box center [135, 192] width 245 height 7
click at [253, 189] on div at bounding box center [135, 192] width 245 height 7
click at [252, 189] on div at bounding box center [135, 192] width 245 height 7
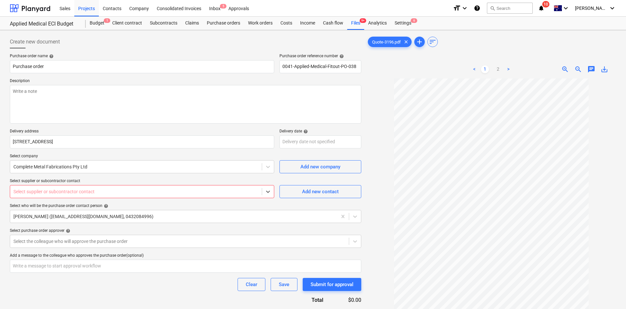
type textarea "x"
click at [181, 55] on div "Purchase order name help" at bounding box center [142, 56] width 265 height 5
click at [253, 168] on div at bounding box center [135, 167] width 245 height 7
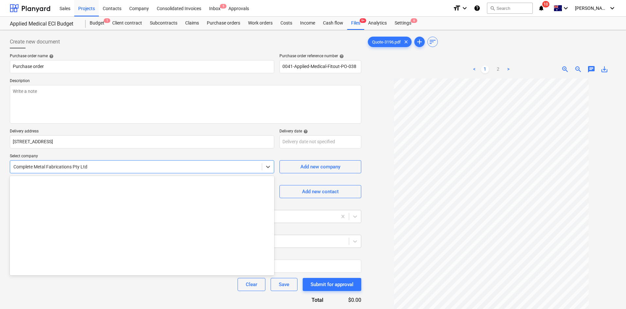
scroll to position [2532, 0]
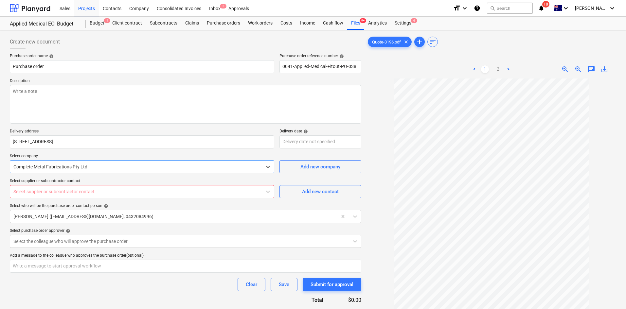
drag, startPoint x: 248, startPoint y: 166, endPoint x: 48, endPoint y: 160, distance: 200.1
click at [54, 160] on div "Complete Metal Fabrications Pty Ltd" at bounding box center [142, 166] width 265 height 13
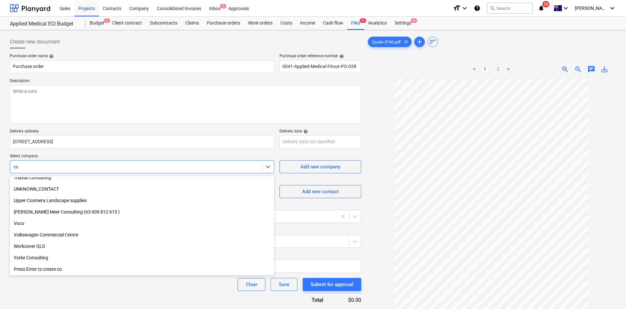
scroll to position [1472, 0]
type input "com"
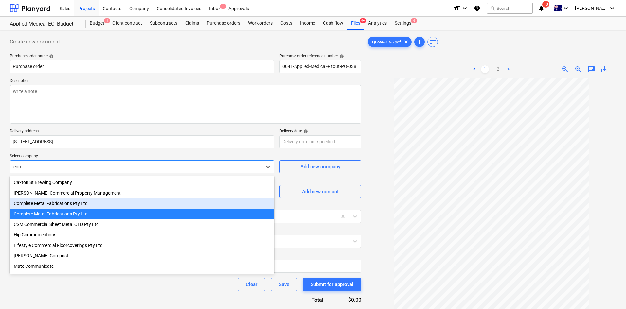
click at [86, 204] on div "Complete Metal Fabrications Pty Ltd" at bounding box center [142, 203] width 265 height 10
type textarea "x"
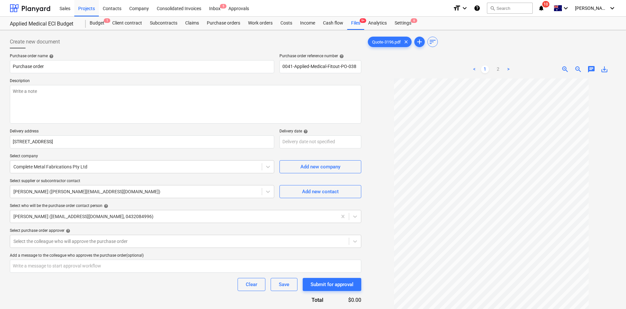
click at [181, 204] on div "Select who will be the purchase order contact person help" at bounding box center [186, 206] width 352 height 5
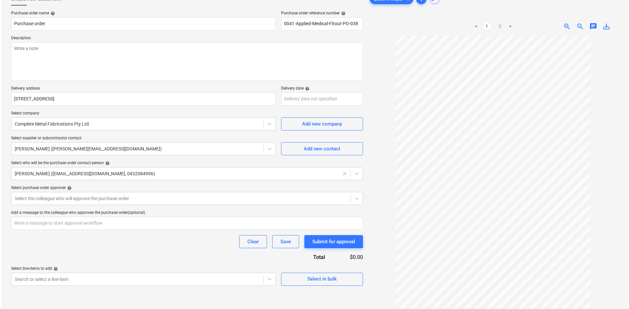
scroll to position [65, 0]
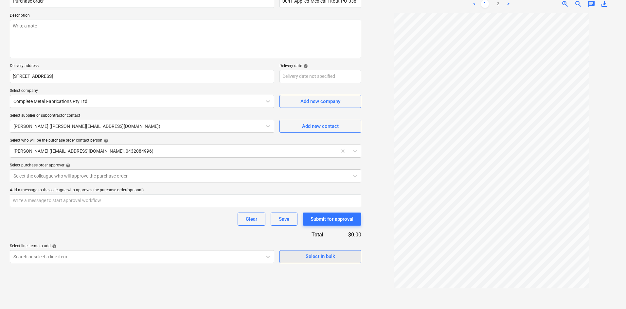
click at [321, 255] on div "Select in bulk" at bounding box center [320, 256] width 29 height 9
type textarea "x"
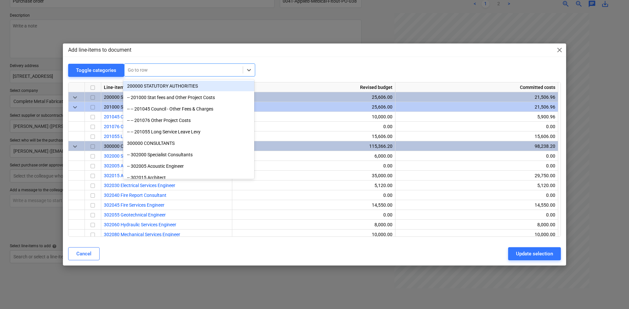
click at [175, 75] on div "Go to row" at bounding box center [183, 69] width 118 height 9
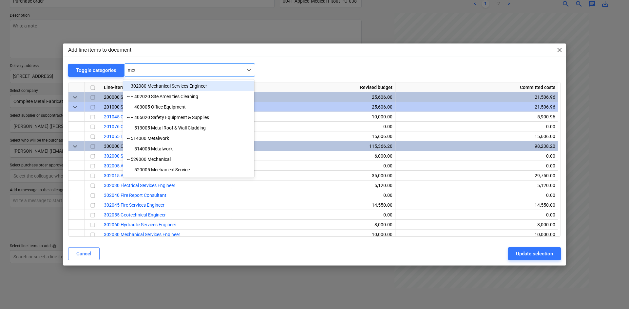
type input "meta"
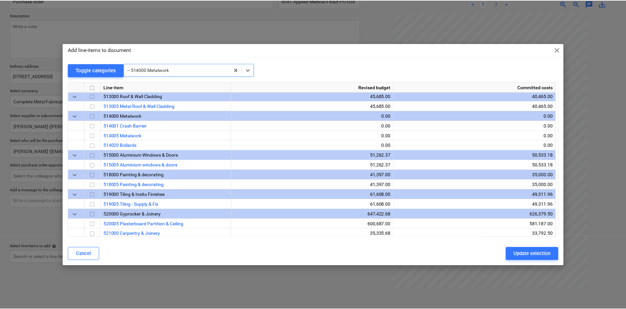
scroll to position [540, 0]
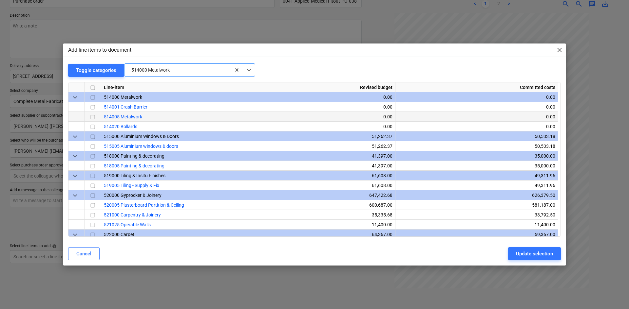
click at [93, 118] on input "checkbox" at bounding box center [93, 117] width 8 height 8
click at [519, 256] on div "Update selection" at bounding box center [534, 254] width 37 height 9
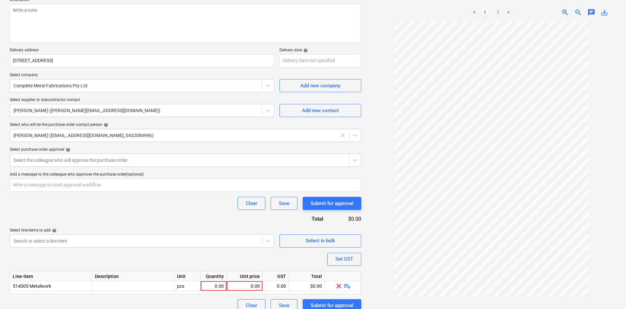
scroll to position [90, 0]
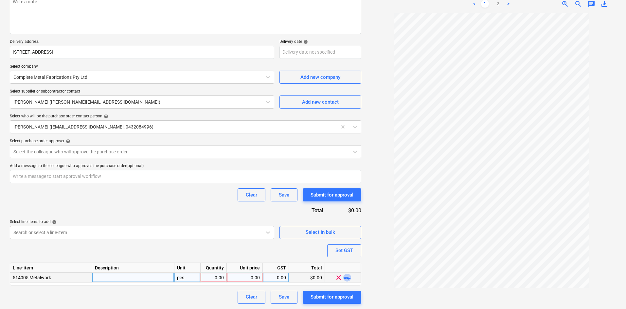
click at [347, 278] on span "playlist_add" at bounding box center [347, 278] width 8 height 8
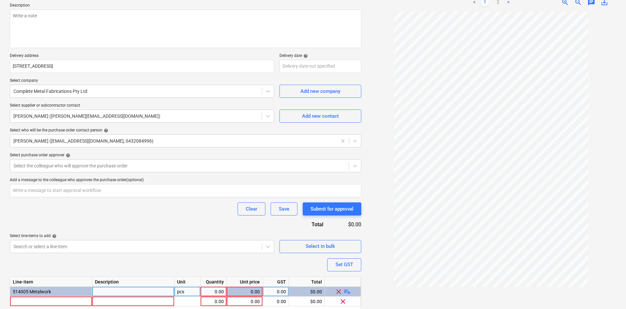
scroll to position [100, 0]
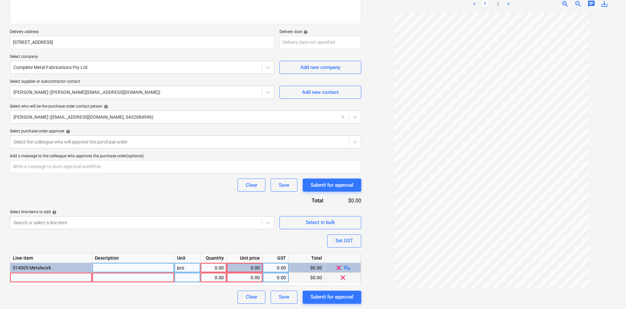
click at [30, 278] on div at bounding box center [51, 278] width 82 height 10
type textarea "x"
type input "Handrail works"
click at [96, 238] on div "Purchase order name help Purchase order Purchase order reference number help 00…" at bounding box center [186, 129] width 352 height 350
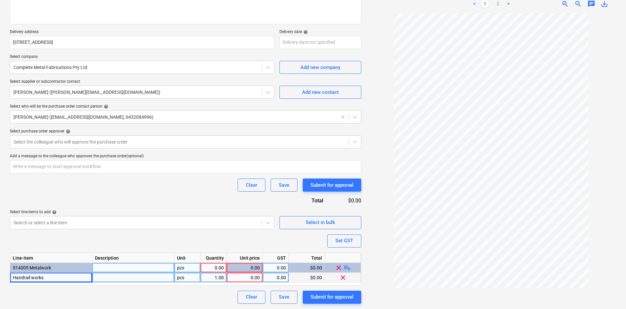
click at [182, 269] on div "pcs" at bounding box center [187, 268] width 26 height 10
type textarea "x"
type input "item"
click at [202, 238] on div "Purchase order name help Purchase order Purchase order reference number help 00…" at bounding box center [186, 129] width 352 height 350
click at [187, 270] on div "item" at bounding box center [187, 268] width 26 height 10
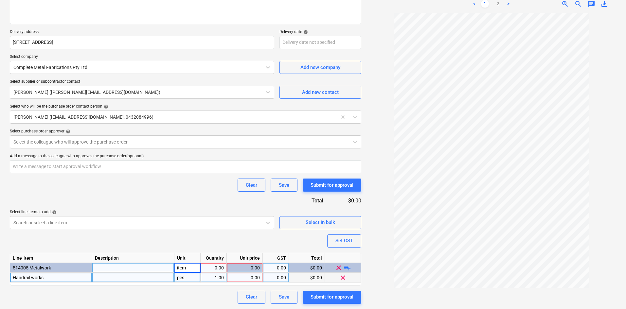
click at [187, 270] on input "item" at bounding box center [187, 267] width 26 height 9
click at [187, 279] on div "pcs" at bounding box center [187, 278] width 26 height 10
type textarea "x"
click at [218, 269] on div "0.00" at bounding box center [213, 268] width 21 height 10
type input "1"
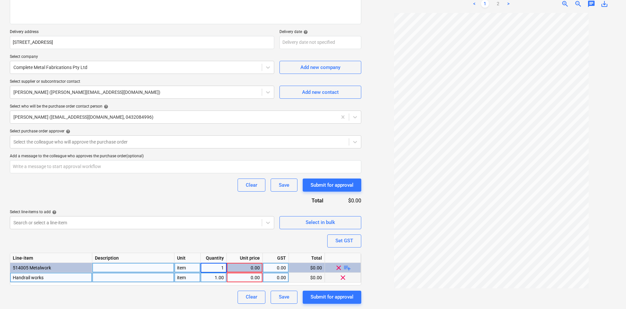
type textarea "x"
click at [217, 234] on div "Purchase order name help Purchase order Purchase order reference number help 00…" at bounding box center [186, 129] width 352 height 350
click at [337, 242] on div "Set GST" at bounding box center [345, 241] width 18 height 9
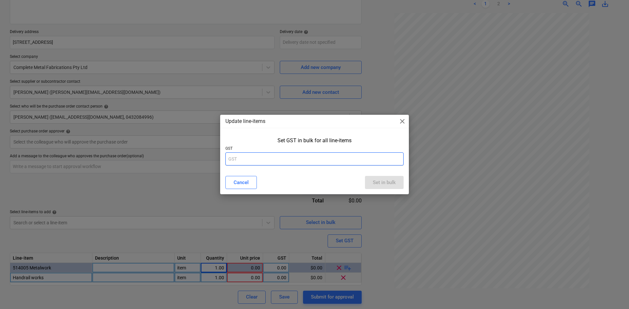
click at [265, 160] on input "text" at bounding box center [314, 159] width 178 height 13
type input "10"
click at [375, 180] on div "Set in bulk" at bounding box center [384, 182] width 23 height 9
type textarea "x"
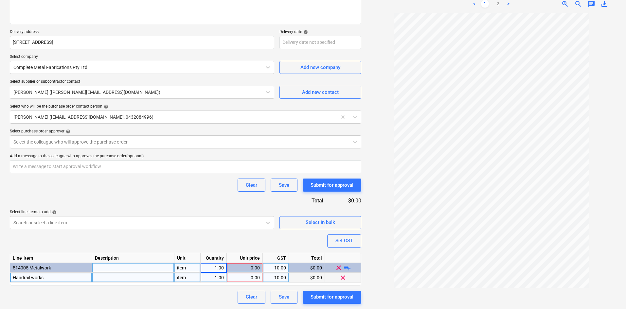
click at [234, 277] on div "0.00" at bounding box center [245, 278] width 30 height 10
type input "7810"
type textarea "x"
click at [151, 205] on div "Purchase order name help Purchase order Purchase order reference number help 00…" at bounding box center [186, 129] width 352 height 350
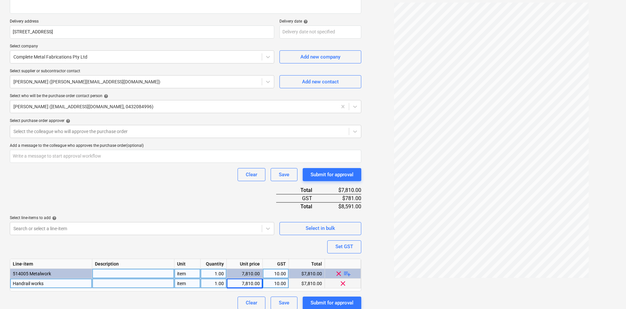
scroll to position [116, 0]
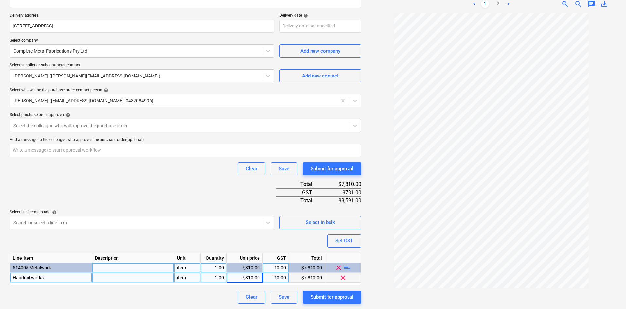
click at [177, 180] on div "Purchase order name help Purchase order Purchase order reference number help 00…" at bounding box center [186, 121] width 352 height 366
click at [63, 130] on div "Select the colleague who will approve the purchase order" at bounding box center [179, 125] width 339 height 9
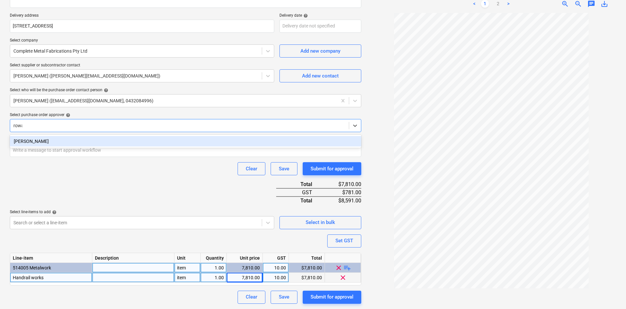
type input "rowan"
type textarea "x"
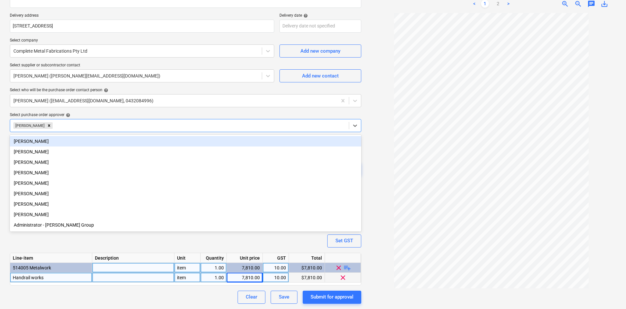
click at [111, 113] on div "Select purchase order approver help" at bounding box center [186, 115] width 352 height 5
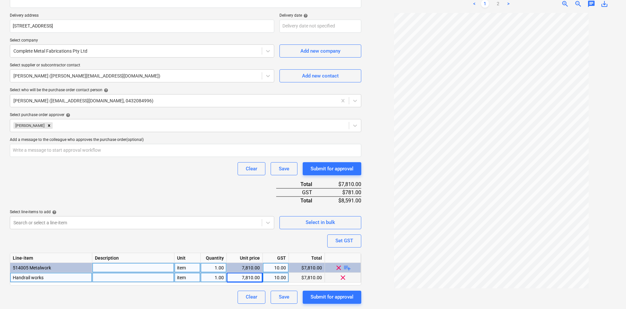
click at [194, 188] on div "Purchase order name help Purchase order Purchase order reference number help 00…" at bounding box center [186, 121] width 352 height 366
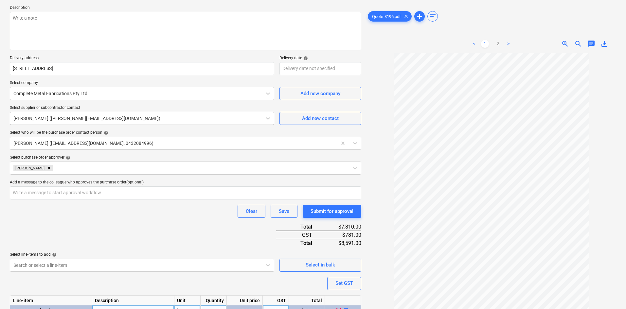
scroll to position [0, 0]
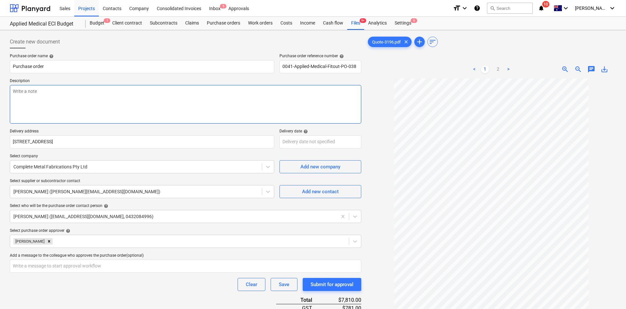
click at [96, 101] on textarea at bounding box center [186, 104] width 352 height 39
paste textarea "Site contact : Mikey - 0432 029 544"
type textarea "x"
type textarea "Site contact : Mikey - 0432 029 544"
click at [75, 110] on textarea "Site contact : Mikey - 0432 029 544" at bounding box center [186, 104] width 352 height 39
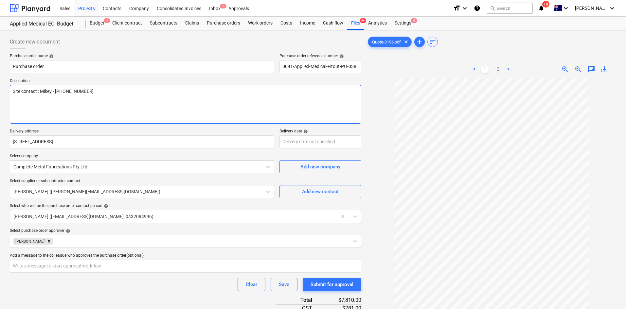
click at [104, 99] on textarea "Site contact : Mikey - 0432 029 544" at bounding box center [186, 104] width 352 height 39
type textarea "x"
type textarea "Site contact : Mikey - 0432 029 544"
type textarea "x"
type textarea "Site contact : Mikey - 0432 029 544"
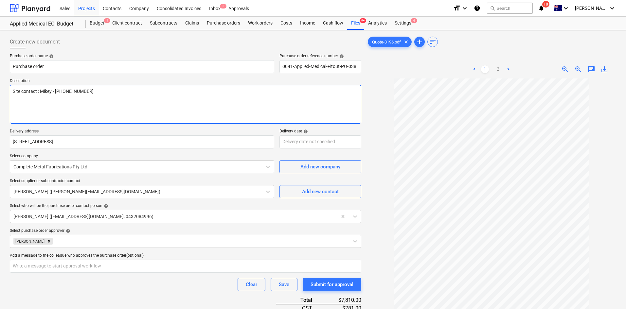
type textarea "x"
type textarea "Site contact : Mikey - 0432 029 544 As"
type textarea "x"
type textarea "Site contact : Mikey - 0432 029 544 As"
type textarea "x"
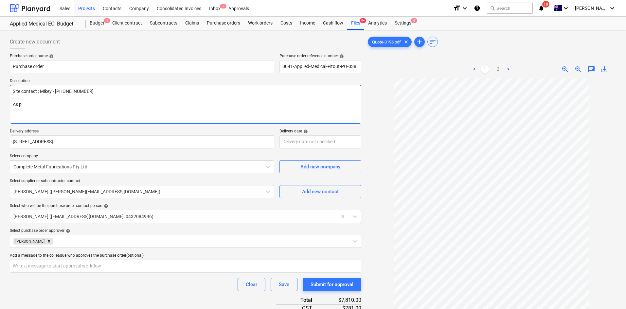
type textarea "Site contact : Mikey - 0432 029 544 As pe"
type textarea "x"
type textarea "Site contact : Mikey - 0432 029 544 As per"
type textarea "x"
type textarea "Site contact : Mikey - 0432 029 544 As per"
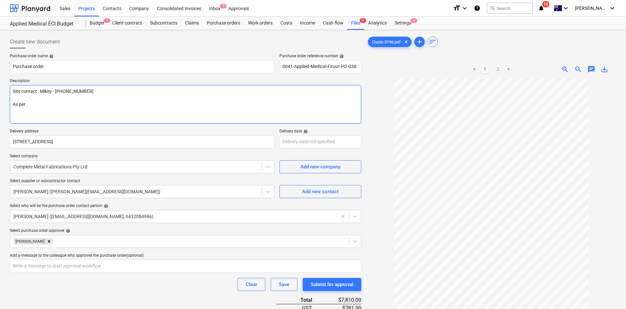
type textarea "x"
type textarea "Site contact : Mikey - 0432 029 544 As per qu"
type textarea "x"
type textarea "Site contact : Mikey - 0432 029 544 As per quo"
type textarea "x"
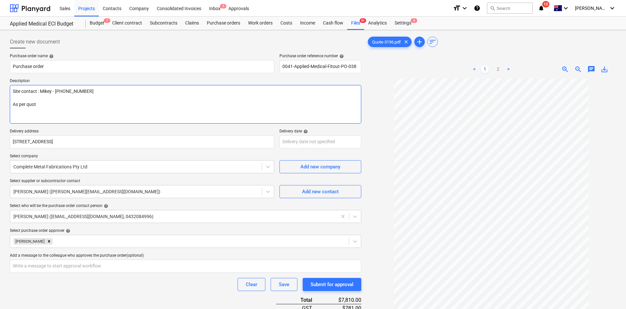
type textarea "Site contact : Mikey - 0432 029 544 As per quote"
type textarea "x"
type textarea "Site contact : Mikey - 0432 029 544 As per quote"
type textarea "x"
type textarea "Site contact : Mikey - 0432 029 544 As per quote -"
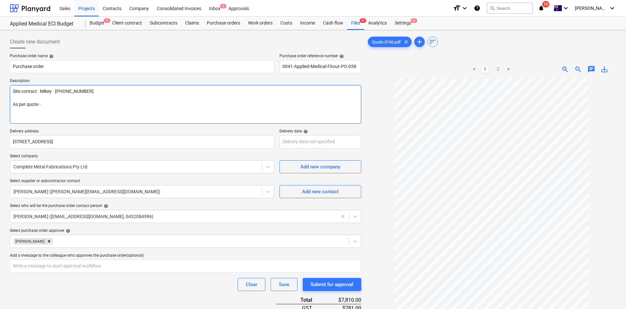
type textarea "x"
type textarea "Site contact : Mikey - 0432 029 544 As per quote -"
click at [195, 98] on textarea "Site contact : Mikey - 0432 029 544 As per quote -" at bounding box center [186, 104] width 352 height 39
click at [86, 102] on textarea "Site contact : Mikey - 0432 029 544 As per quote -" at bounding box center [186, 104] width 352 height 39
type textarea "x"
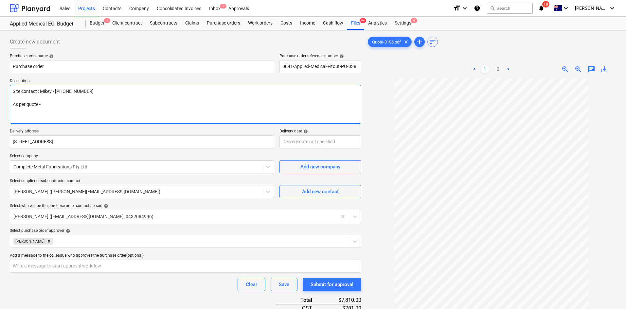
type textarea "Site contact : Mikey - 0432 029 544 As per quote - 3"
type textarea "x"
type textarea "Site contact : Mikey - 0432 029 544 As per quote - 31"
type textarea "x"
type textarea "Site contact : Mikey - 0432 029 544 As per quote - 319"
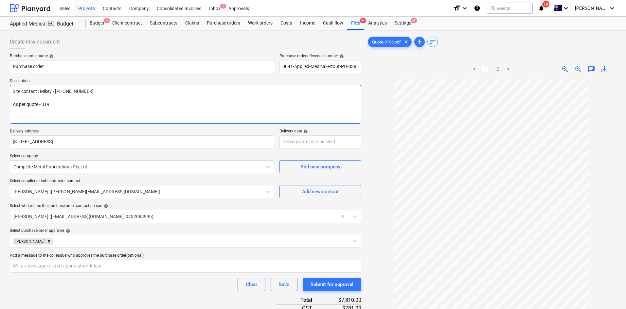
type textarea "x"
click at [96, 116] on textarea "Site contact : Mikey - 0432 029 544 As per quote - 3196" at bounding box center [186, 104] width 352 height 39
type textarea "Site contact : Mikey - 0432 029 544 As per quote - 3196"
click at [213, 129] on p "Delivery address" at bounding box center [142, 132] width 265 height 7
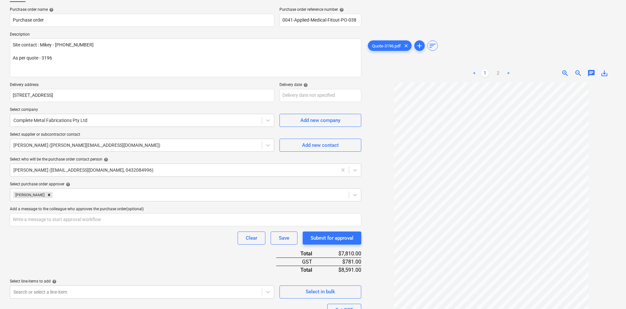
scroll to position [116, 0]
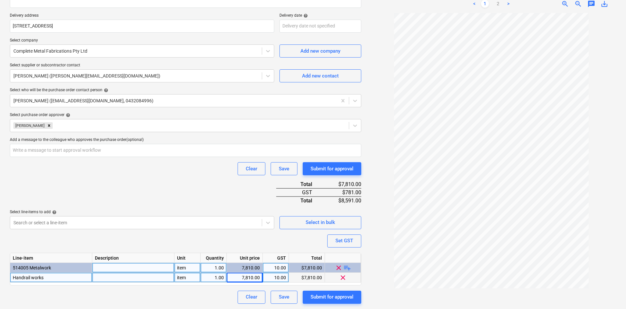
click at [380, 115] on div at bounding box center [492, 158] width 250 height 291
click at [325, 298] on div "Submit for approval" at bounding box center [332, 297] width 43 height 9
type textarea "x"
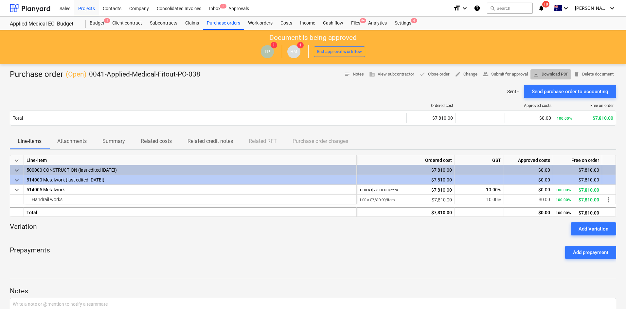
click at [543, 72] on span "save_alt Download PDF" at bounding box center [550, 75] width 35 height 8
click at [215, 25] on div "Purchase orders" at bounding box center [223, 23] width 41 height 13
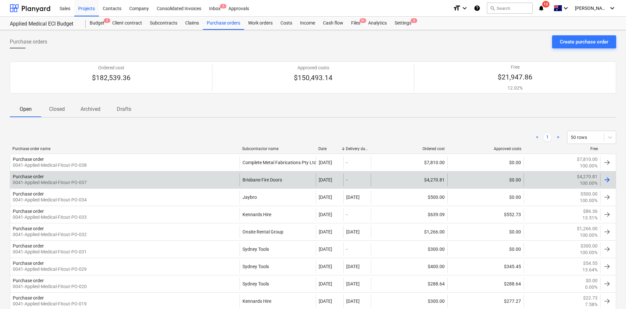
click at [151, 180] on div "Purchase order 0041-Applied-Medical-Fitout-PO-037" at bounding box center [125, 180] width 230 height 13
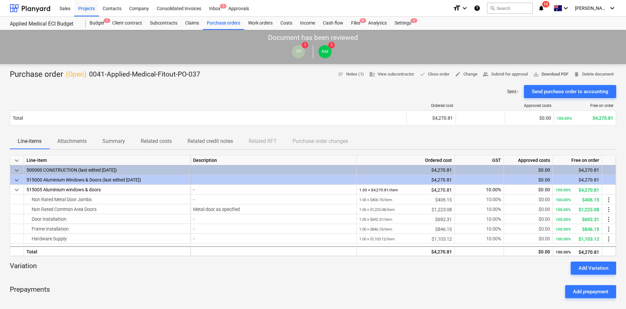
click at [548, 74] on span "save_alt Download PDF" at bounding box center [550, 75] width 35 height 8
click at [493, 282] on div "Prepayments Add prepayment" at bounding box center [313, 292] width 607 height 24
click at [283, 85] on div "Sent : - Send purchase order to accounting" at bounding box center [313, 91] width 607 height 13
click at [105, 270] on div "Variation Add Variation" at bounding box center [313, 268] width 607 height 13
click at [210, 103] on div at bounding box center [208, 105] width 397 height 5
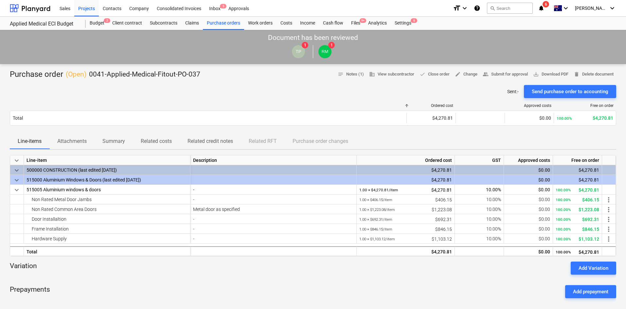
click at [140, 277] on div at bounding box center [313, 277] width 607 height 5
click at [87, 9] on div "Projects" at bounding box center [86, 8] width 25 height 17
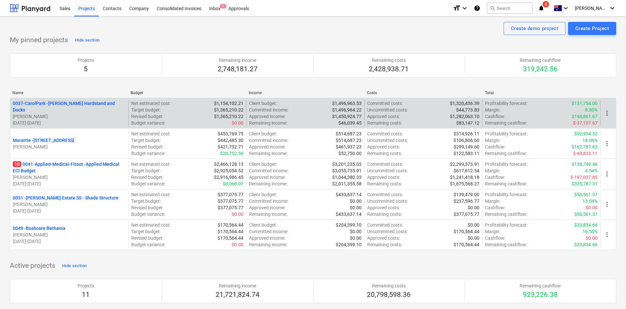
click at [83, 109] on p "0037-CarolPark - Carole Park Hardstand and Docks" at bounding box center [69, 106] width 113 height 13
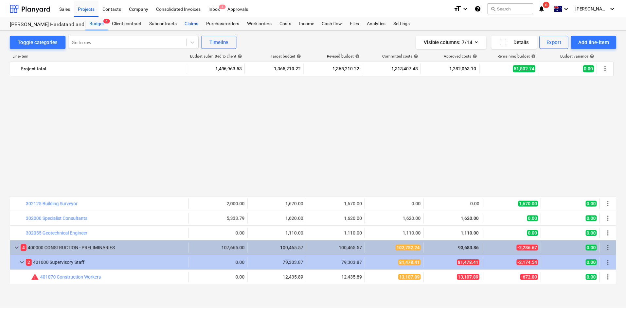
scroll to position [413, 0]
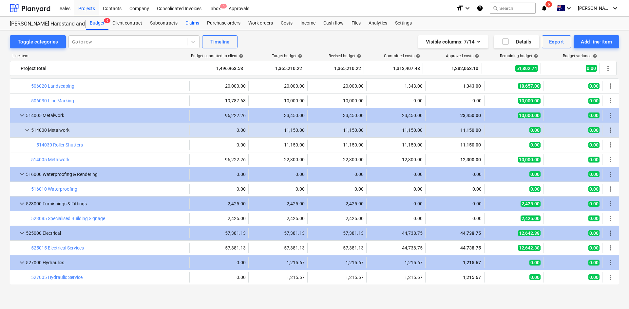
click at [190, 23] on div "Claims" at bounding box center [192, 23] width 22 height 13
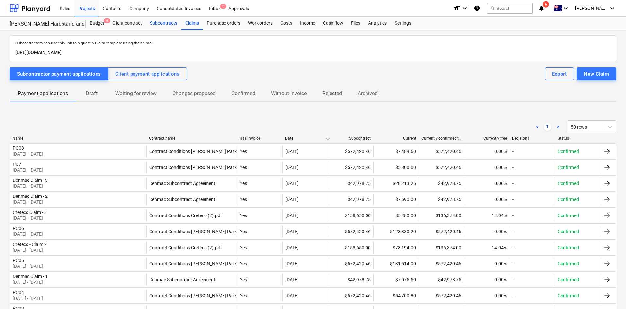
click at [155, 22] on div "Subcontracts" at bounding box center [163, 23] width 35 height 13
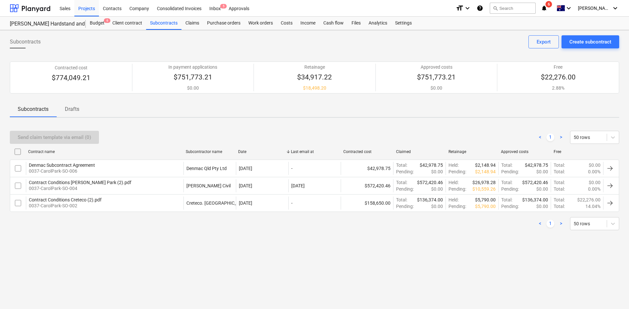
click at [206, 152] on div "Subcontractor name" at bounding box center [209, 152] width 47 height 5
checkbox input "false"
click at [208, 151] on div "Subcontractor name" at bounding box center [209, 152] width 47 height 5
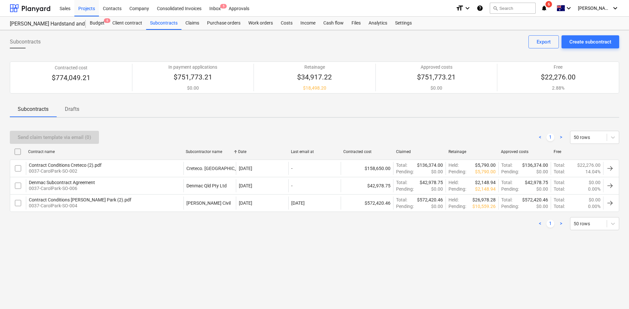
checkbox input "false"
click at [216, 24] on div "Purchase orders" at bounding box center [223, 23] width 41 height 13
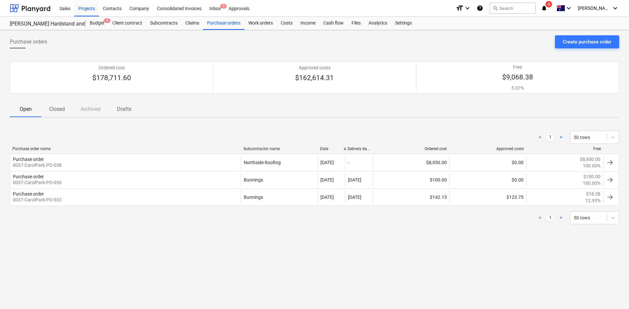
click at [62, 109] on p "Closed" at bounding box center [57, 109] width 16 height 8
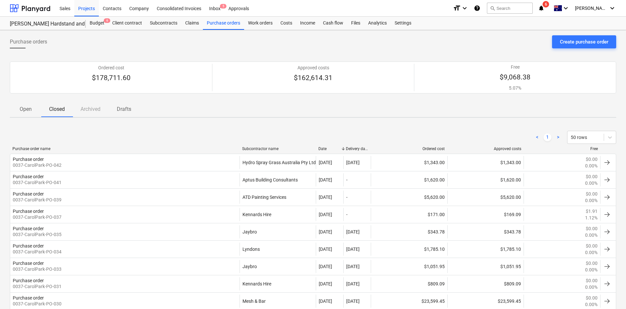
drag, startPoint x: 230, startPoint y: 126, endPoint x: 217, endPoint y: 105, distance: 24.9
click at [100, 25] on div "Budget 6" at bounding box center [97, 23] width 23 height 13
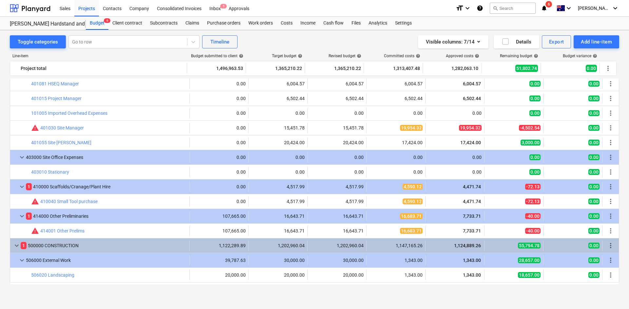
scroll to position [216, 0]
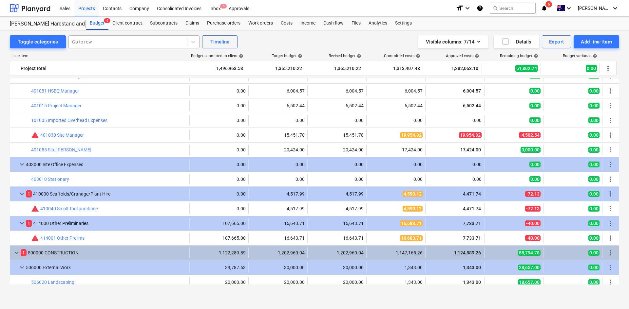
click at [95, 44] on div at bounding box center [128, 42] width 112 height 7
type input "LAND"
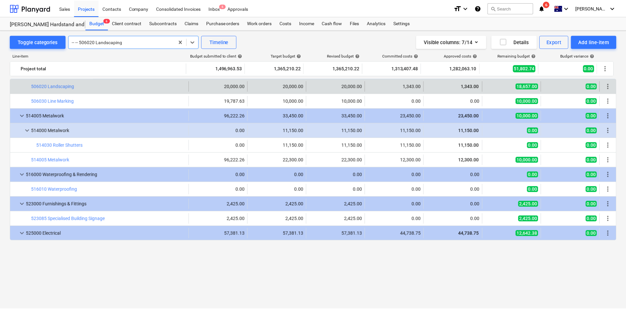
scroll to position [347, 0]
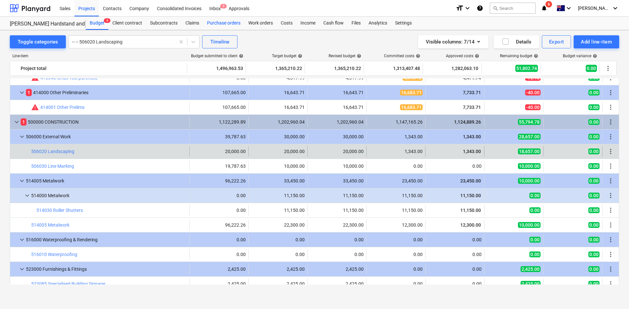
click at [207, 22] on div "Purchase orders" at bounding box center [223, 23] width 41 height 13
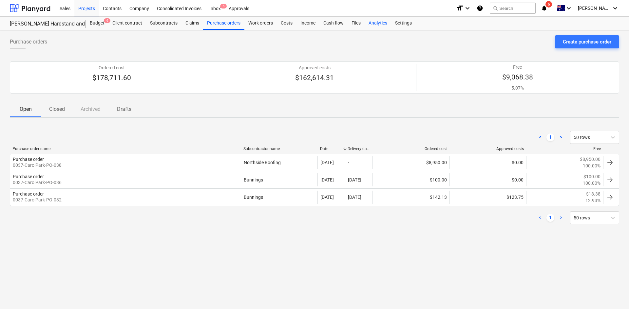
click at [386, 22] on div "Analytics" at bounding box center [377, 23] width 27 height 13
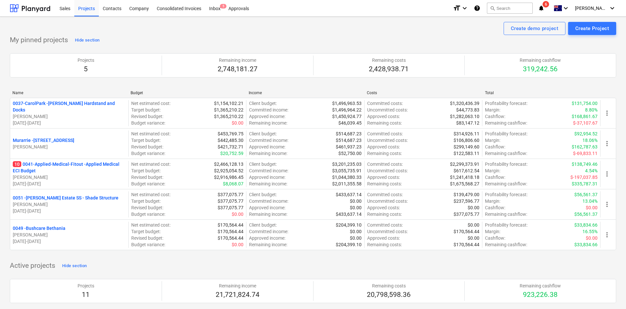
click at [63, 197] on p "0051 - [PERSON_NAME] Estate SS - Shade Structure" at bounding box center [66, 198] width 106 height 7
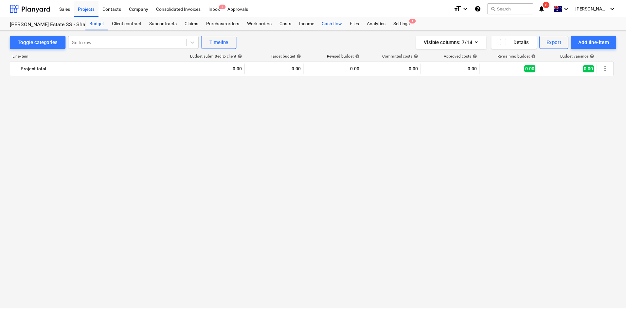
scroll to position [730, 0]
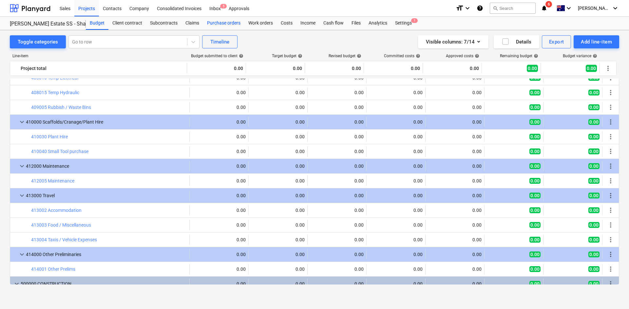
click at [224, 24] on div "Purchase orders" at bounding box center [223, 23] width 41 height 13
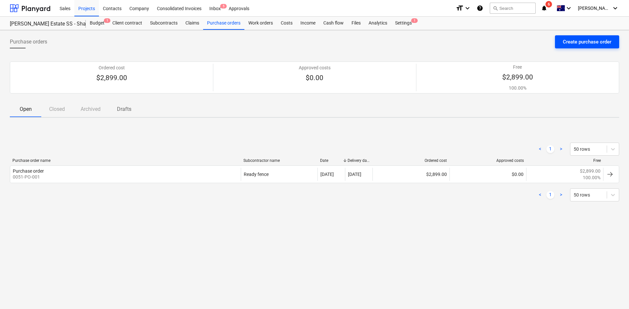
click at [598, 38] on div "Create purchase order" at bounding box center [586, 42] width 48 height 9
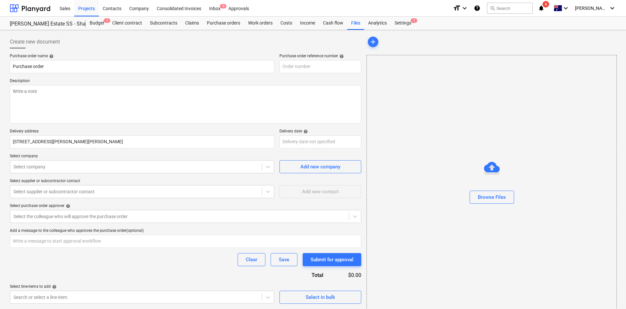
type textarea "x"
type input "0051-PO-002"
type textarea "x"
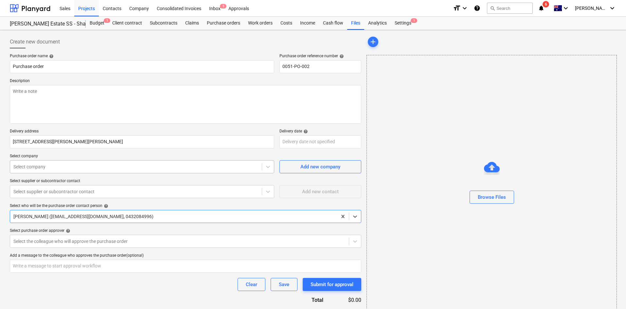
click at [137, 162] on div "Select company" at bounding box center [136, 166] width 252 height 9
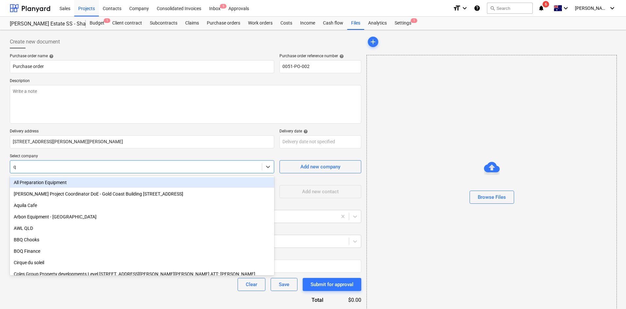
type input "qt"
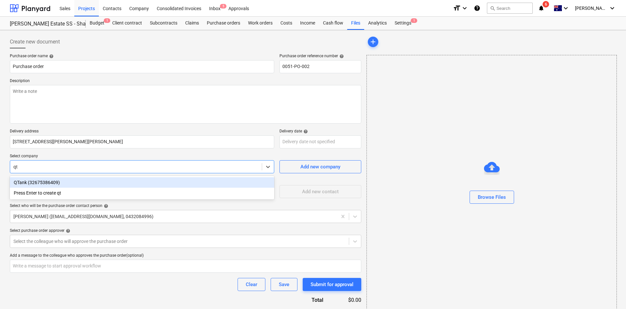
click at [67, 183] on div "QTank (32675386409)" at bounding box center [142, 182] width 265 height 10
type textarea "x"
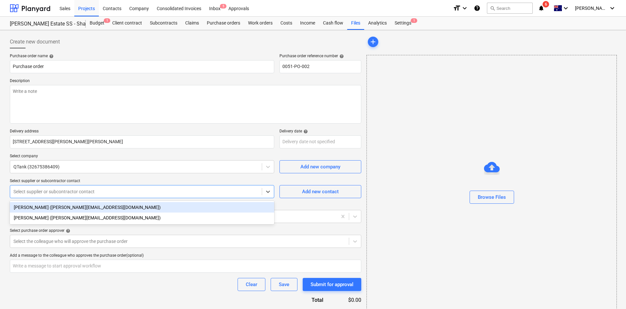
click at [79, 188] on div "Select supplier or subcontractor contact" at bounding box center [136, 191] width 252 height 9
click at [94, 211] on div "Zack Kramer (zack@qtank.com.au)" at bounding box center [142, 207] width 265 height 10
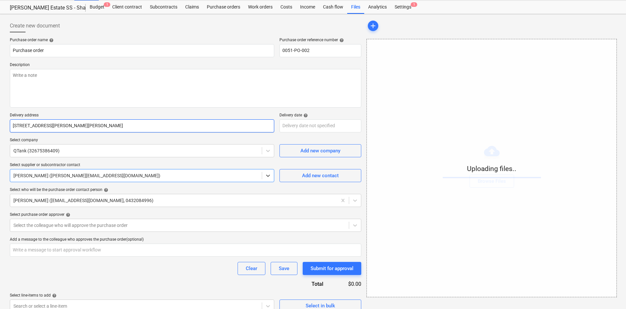
scroll to position [25, 0]
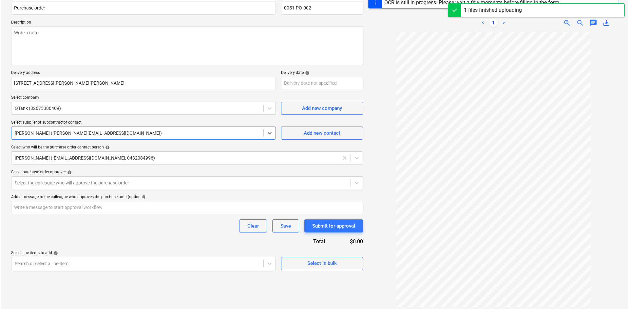
scroll to position [78, 0]
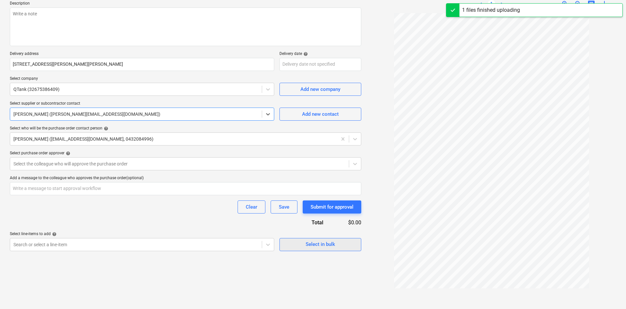
click at [308, 246] on div "Select in bulk" at bounding box center [320, 244] width 29 height 9
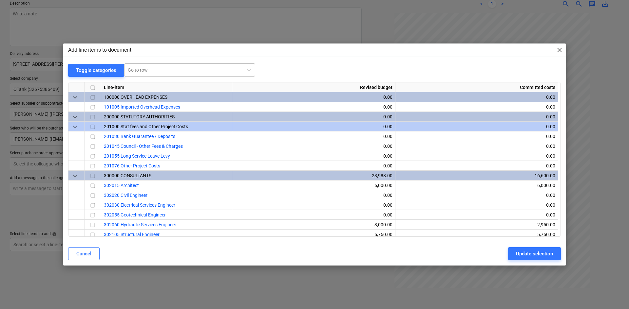
click at [153, 68] on div at bounding box center [184, 70] width 112 height 7
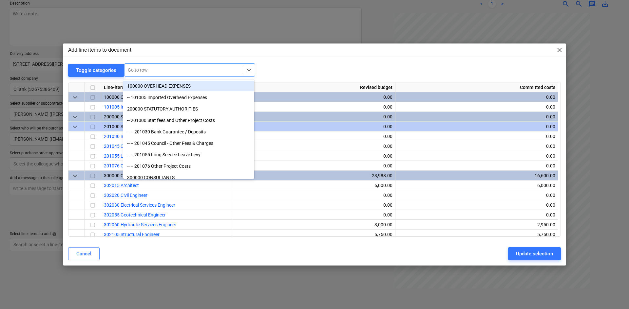
type textarea "x"
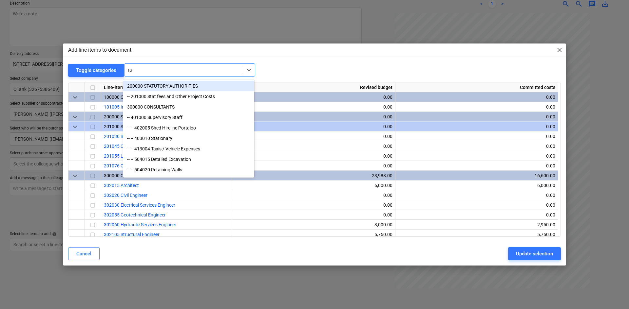
type input "tan"
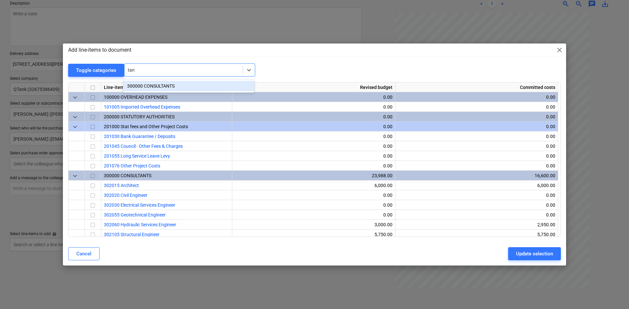
type textarea "x"
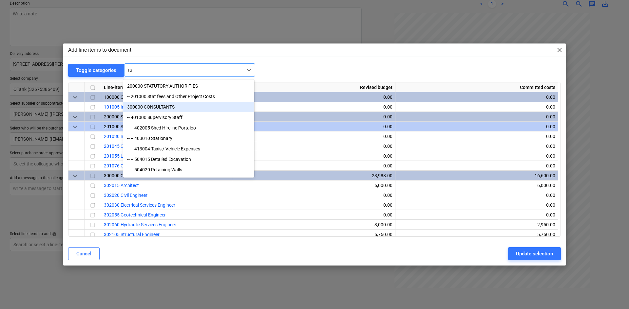
type input "t"
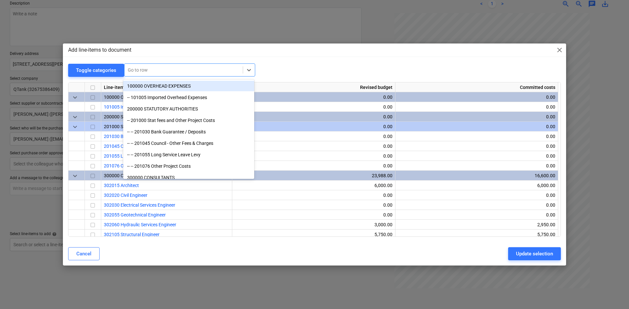
click at [281, 73] on div "Toggle categories All selected options have been cleared. option 100000 OVERHEA…" at bounding box center [314, 70] width 492 height 13
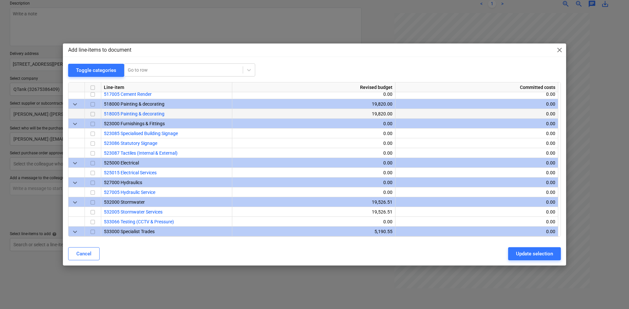
scroll to position [1015, 0]
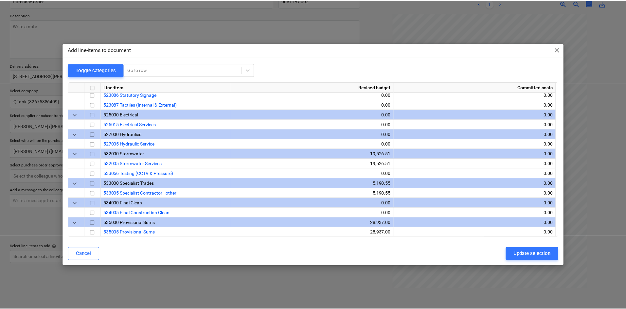
scroll to position [1047, 0]
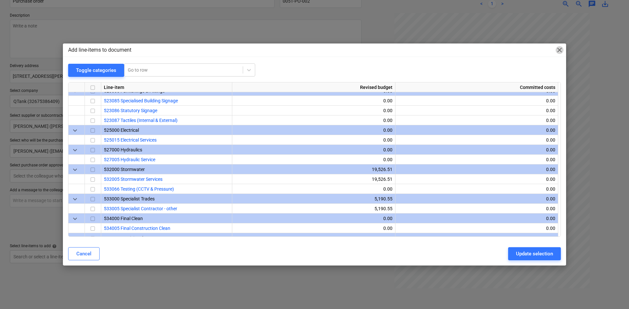
click at [558, 50] on span "close" at bounding box center [559, 50] width 8 height 8
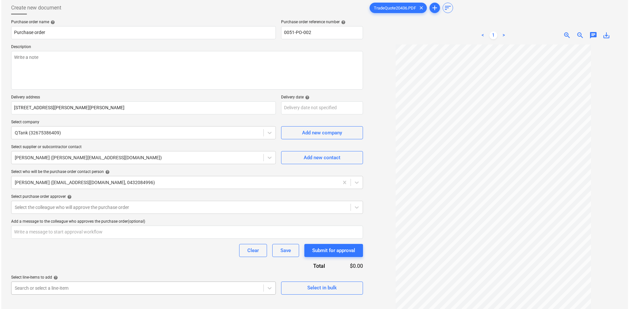
scroll to position [65, 0]
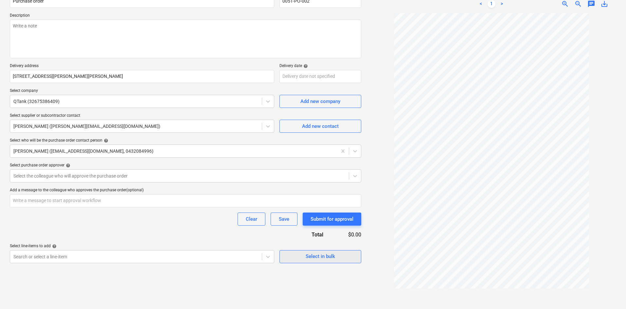
click at [307, 255] on div "Select in bulk" at bounding box center [320, 256] width 29 height 9
type textarea "x"
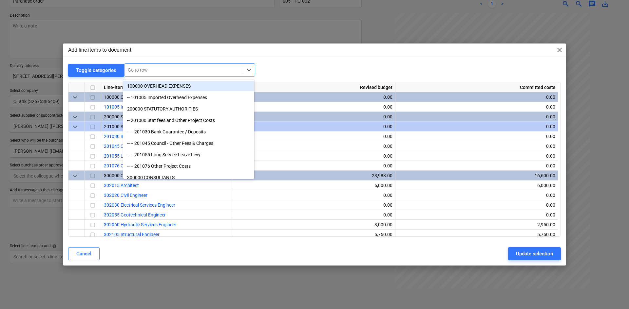
click at [144, 69] on div at bounding box center [184, 70] width 112 height 7
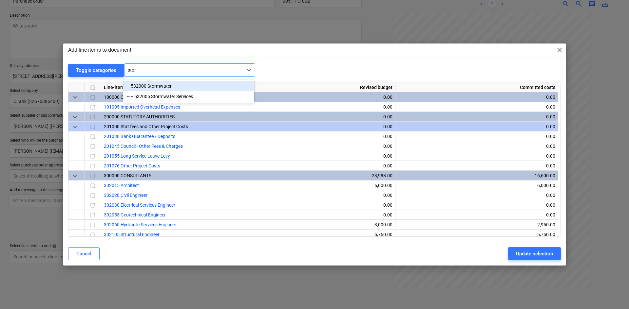
type input "storm"
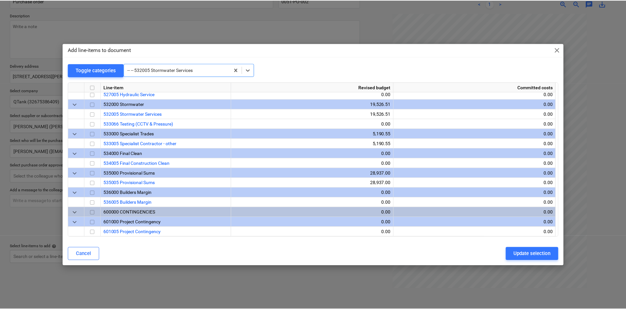
scroll to position [1113, 0]
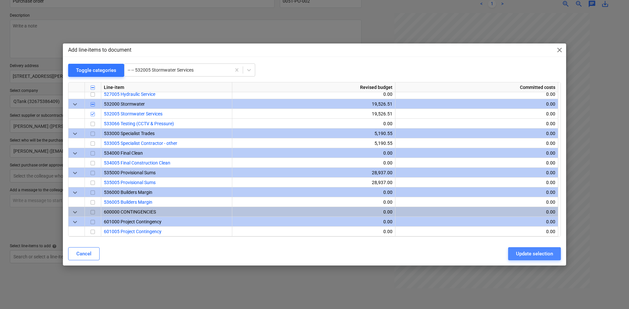
click at [518, 257] on div "Update selection" at bounding box center [534, 254] width 37 height 9
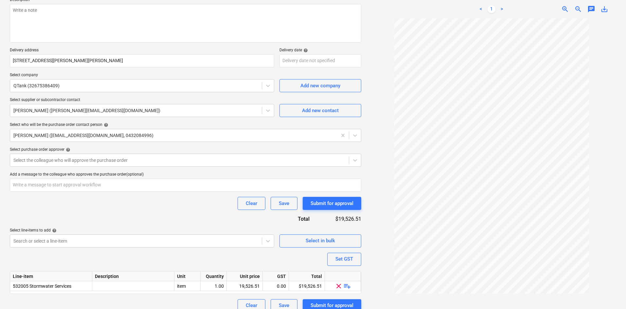
scroll to position [90, 0]
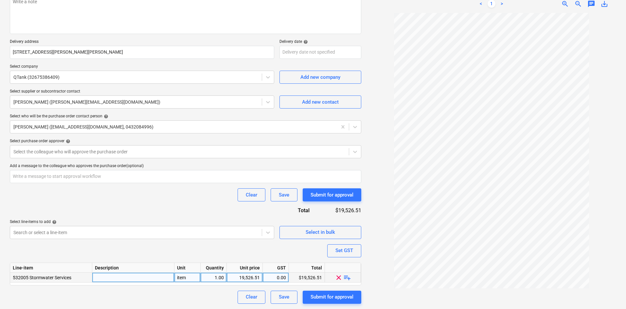
click at [349, 280] on span "playlist_add" at bounding box center [347, 278] width 8 height 8
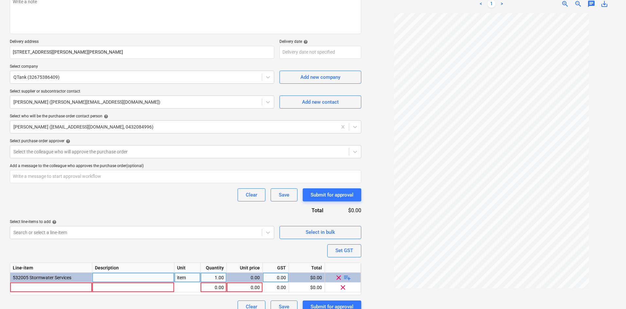
click at [348, 278] on span "playlist_add" at bounding box center [347, 278] width 8 height 8
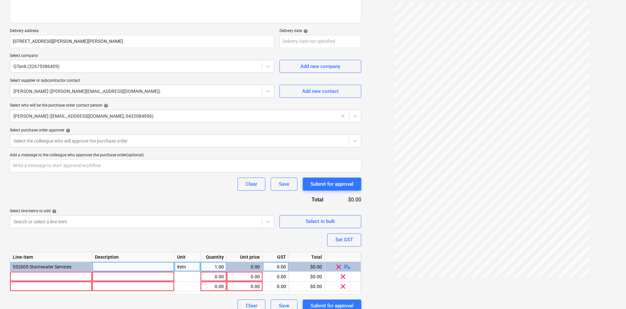
scroll to position [109, 0]
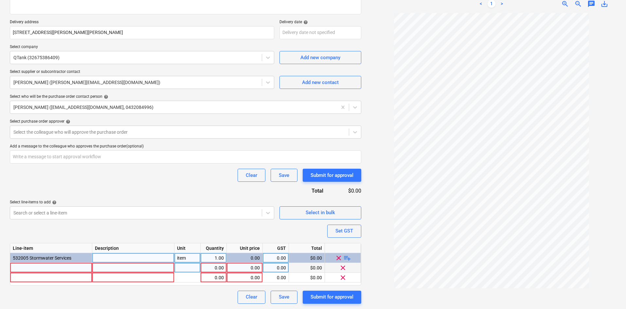
click at [21, 270] on div at bounding box center [51, 268] width 82 height 10
type textarea "x"
drag, startPoint x: 69, startPoint y: 268, endPoint x: 59, endPoint y: 266, distance: 10.3
click at [59, 266] on input "30,000L Tank - Colour TBA" at bounding box center [51, 267] width 82 height 9
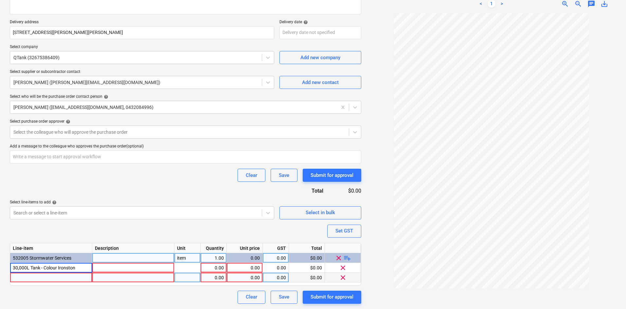
type input "30,000L Tank - Colour Ironstone"
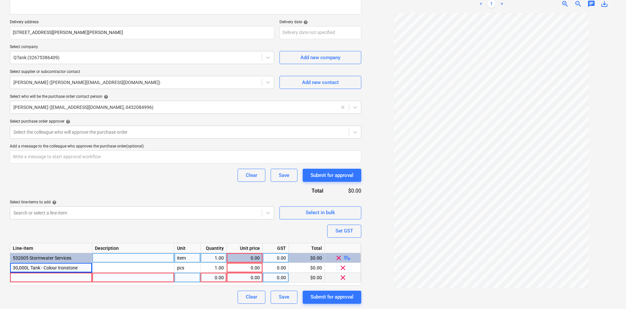
click at [58, 275] on div at bounding box center [51, 278] width 82 height 10
type textarea "x"
type input "Reefe Jet Pump-PRJ052 55L/Min @ 33m Head"
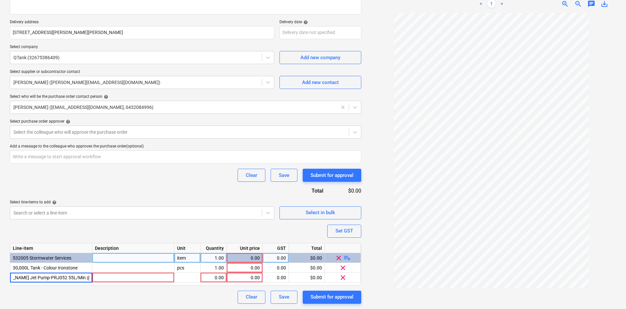
type textarea "x"
click at [15, 277] on input "Reefe Jet Pump-PRJ052 55L/Min @ 33m Head" at bounding box center [51, 277] width 82 height 9
type input "Reefe Jet Pump-PRJ052 55L/Min @ 33m Head"
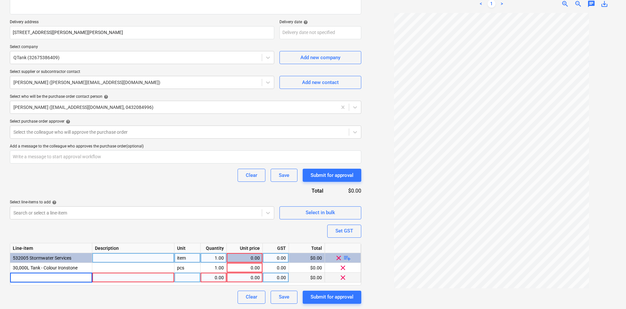
drag, startPoint x: 45, startPoint y: 277, endPoint x: 38, endPoint y: 277, distance: 7.2
click at [38, 277] on input at bounding box center [51, 277] width 82 height 9
type input "Reefe Jet Pump-PRJ052 55L/Min @ 33m Head"
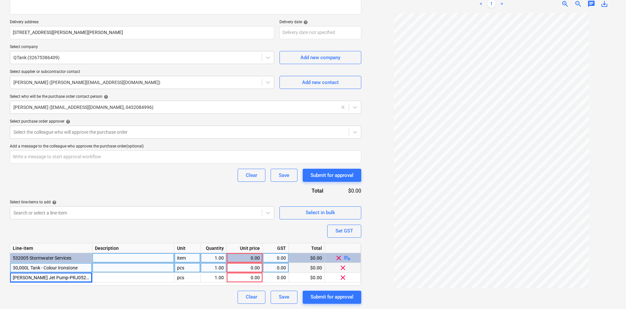
drag, startPoint x: 78, startPoint y: 268, endPoint x: 45, endPoint y: 265, distance: 32.5
click at [45, 265] on div "30,000L Tank - Colour Ironstone" at bounding box center [51, 268] width 82 height 10
click at [78, 268] on input "30,000L Tank - Colour Ironstone" at bounding box center [51, 267] width 82 height 9
drag, startPoint x: 79, startPoint y: 268, endPoint x: 51, endPoint y: 265, distance: 28.3
click at [45, 267] on input "30,000L Tank - Colour Ironstone" at bounding box center [51, 267] width 82 height 9
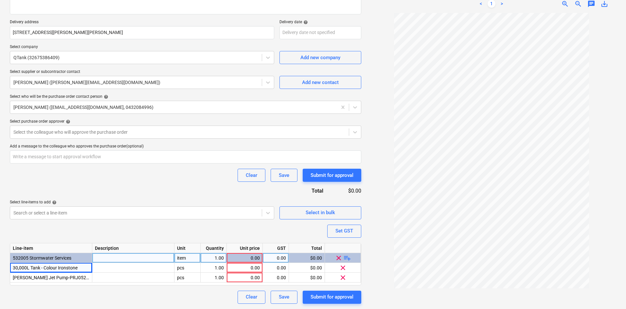
click at [71, 238] on div "Purchase order name help Purchase order Purchase order reference number help 00…" at bounding box center [186, 124] width 352 height 360
click at [186, 262] on div "item" at bounding box center [187, 258] width 26 height 10
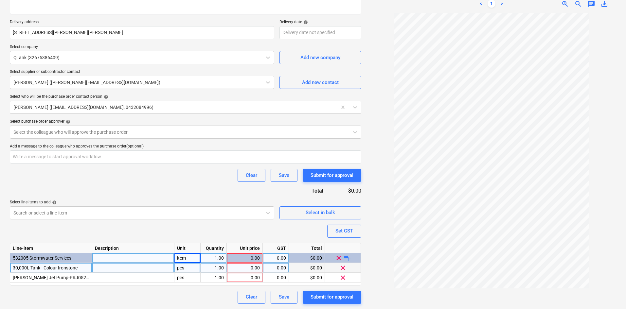
click at [188, 267] on div "pcs" at bounding box center [187, 268] width 26 height 10
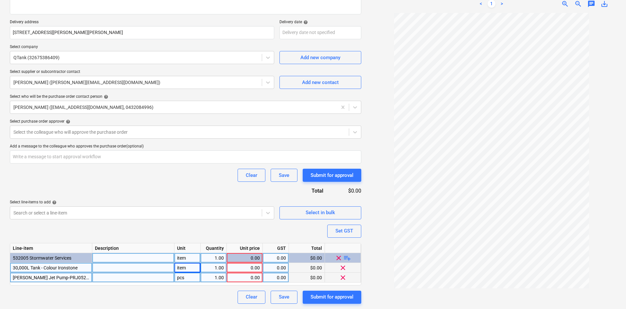
click at [184, 277] on div "pcs" at bounding box center [187, 278] width 26 height 10
type textarea "x"
click at [245, 267] on div "0.00" at bounding box center [245, 268] width 30 height 10
click at [341, 230] on div "Set GST" at bounding box center [345, 231] width 18 height 9
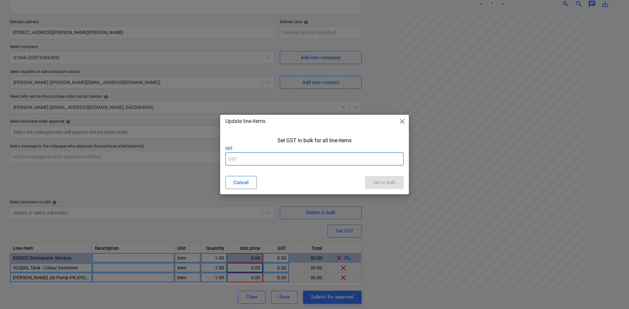
click at [320, 159] on input "text" at bounding box center [314, 159] width 178 height 13
type input "10"
click at [383, 181] on div "Set in bulk" at bounding box center [384, 182] width 23 height 9
type textarea "x"
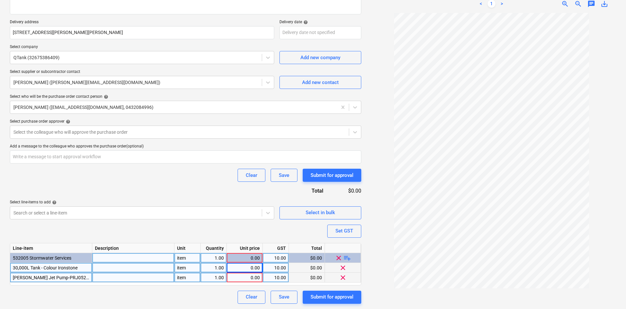
click at [242, 269] on div "0.00" at bounding box center [245, 268] width 30 height 10
type input "3450"
type textarea "x"
click at [255, 279] on div "Line-item Description Unit Quantity Unit price GST Total 532005 Stormwater Serv…" at bounding box center [186, 264] width 352 height 43
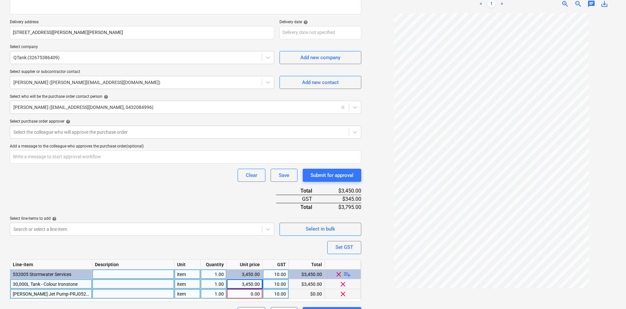
click at [257, 294] on div "0.00" at bounding box center [245, 294] width 30 height 10
type input "313.64"
type textarea "x"
click at [198, 164] on div "Purchase order name help Purchase order Purchase order reference number help 00…" at bounding box center [186, 132] width 352 height 376
click at [136, 171] on div "Clear Save Submit for approval" at bounding box center [186, 175] width 352 height 13
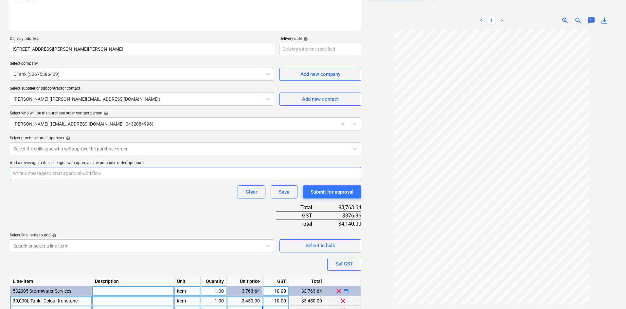
scroll to position [77, 0]
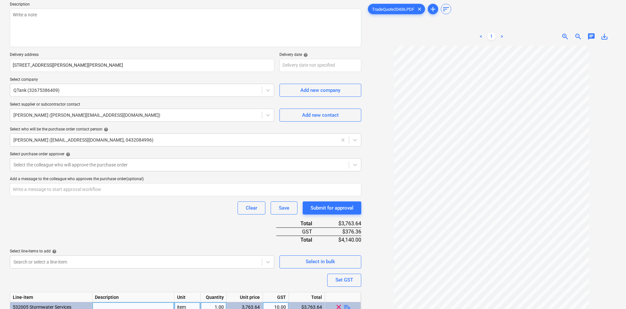
click at [115, 157] on p "Select purchase order approver help" at bounding box center [186, 155] width 352 height 7
click at [101, 163] on div at bounding box center [179, 165] width 332 height 7
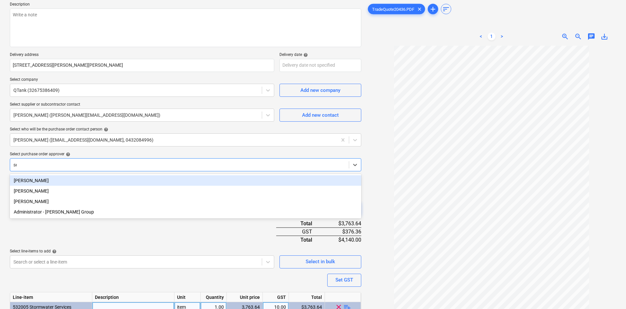
type input "sea"
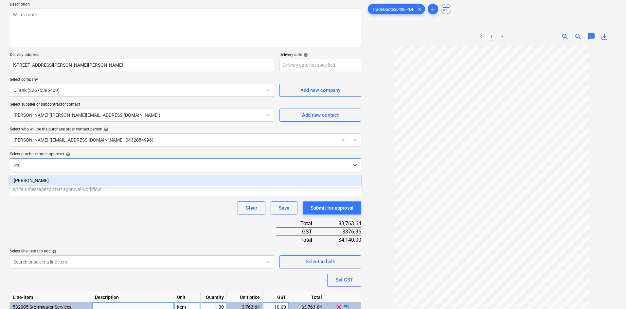
click at [109, 177] on div "Sean Keane" at bounding box center [186, 180] width 352 height 10
type textarea "x"
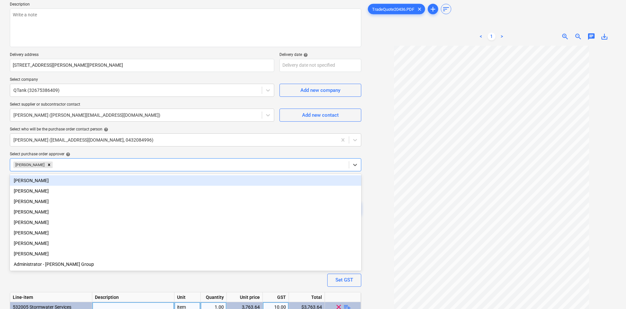
click at [131, 152] on div "Select purchase order approver help" at bounding box center [186, 154] width 352 height 5
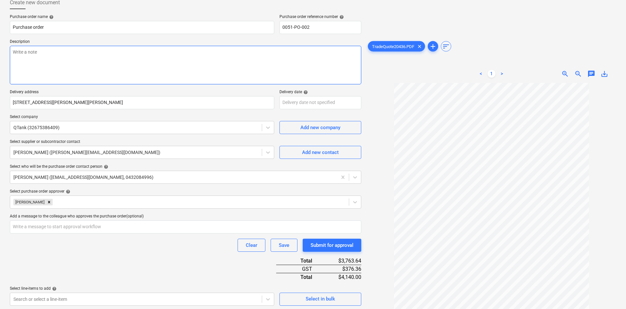
scroll to position [0, 0]
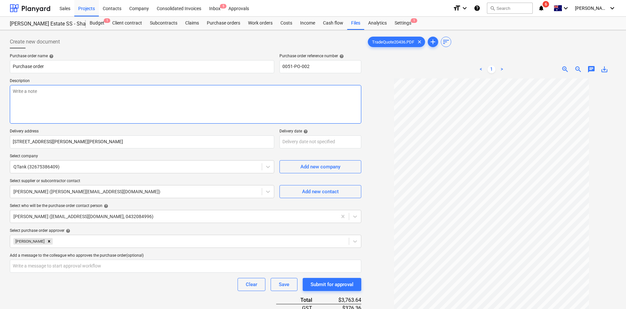
click at [102, 88] on textarea at bounding box center [186, 104] width 352 height 39
paste textarea "Site contact : Greg - 0421 382 995"
type textarea "x"
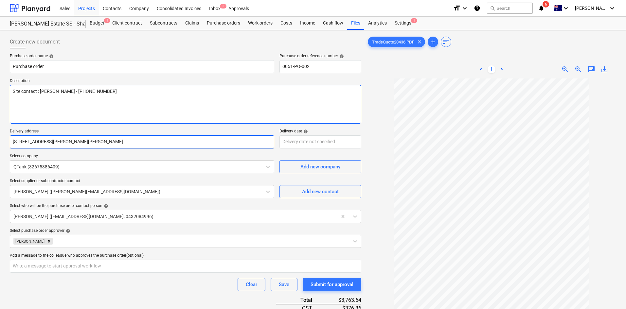
type textarea "Site contact : Greg - 0421 382 995"
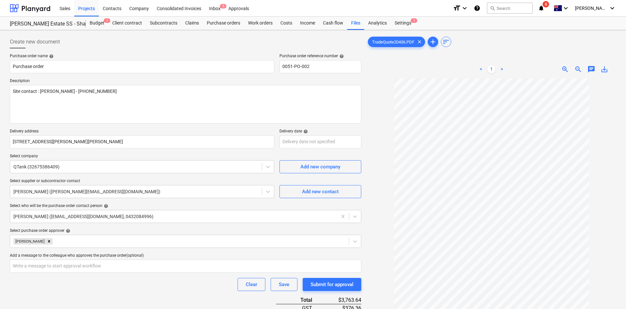
drag, startPoint x: 194, startPoint y: 131, endPoint x: 197, endPoint y: 132, distance: 4.0
click at [194, 130] on p "Delivery address" at bounding box center [142, 132] width 265 height 7
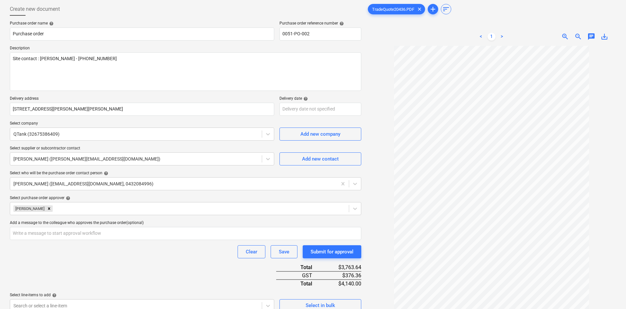
click at [374, 192] on div at bounding box center [492, 191] width 250 height 291
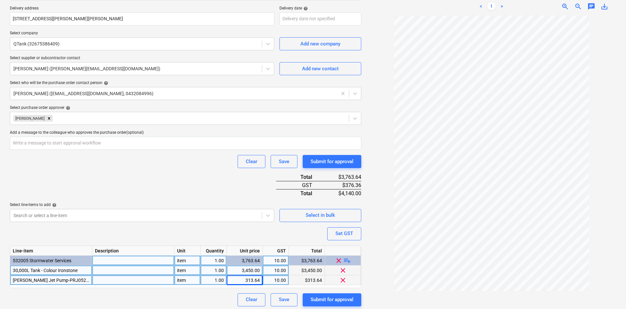
scroll to position [126, 0]
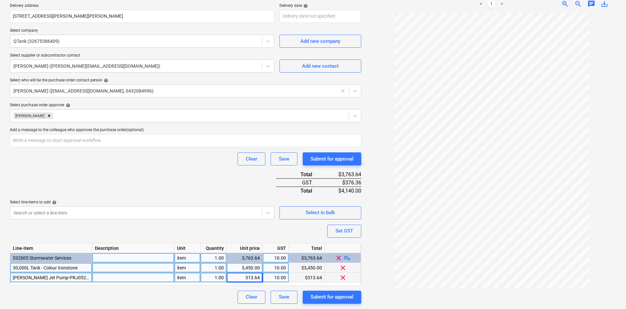
click at [180, 190] on div "Purchase order name help Purchase order Purchase order reference number help 00…" at bounding box center [186, 116] width 352 height 376
click at [145, 172] on div "Purchase order name help Purchase order Purchase order reference number help 00…" at bounding box center [186, 116] width 352 height 376
click at [169, 160] on div "Clear Save Submit for approval" at bounding box center [186, 159] width 352 height 13
click at [200, 179] on div "Purchase order name help Purchase order Purchase order reference number help 00…" at bounding box center [186, 116] width 352 height 376
click at [173, 167] on div "Purchase order name help Purchase order Purchase order reference number help 00…" at bounding box center [186, 116] width 352 height 376
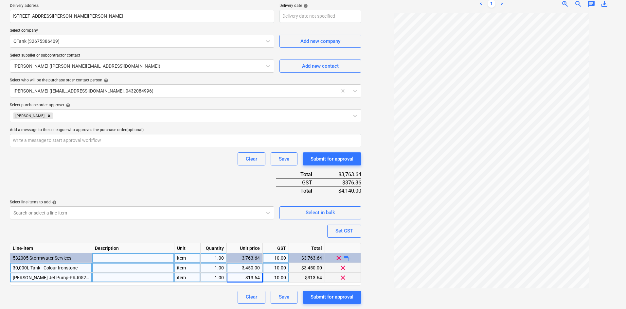
click at [205, 171] on div "Purchase order name help Purchase order Purchase order reference number help 00…" at bounding box center [186, 116] width 352 height 376
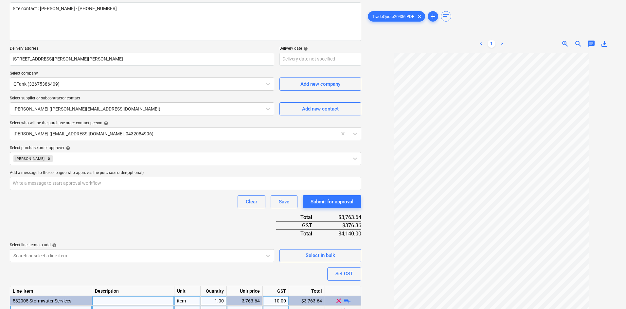
scroll to position [28, 0]
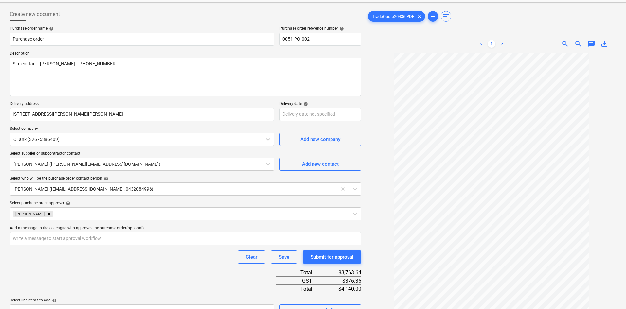
click at [116, 274] on div "Purchase order name help Purchase order Purchase order reference number help 00…" at bounding box center [186, 214] width 352 height 376
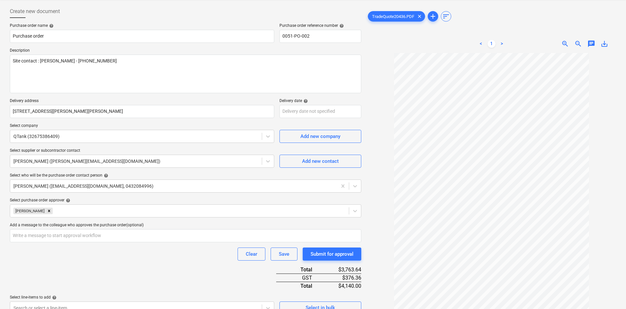
scroll to position [126, 0]
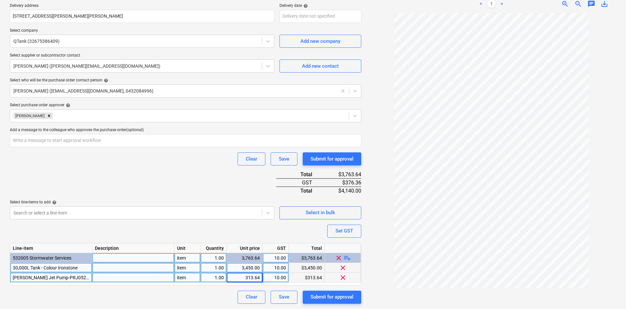
click at [162, 177] on div "Purchase order name help Purchase order Purchase order reference number help 00…" at bounding box center [186, 116] width 352 height 376
click at [379, 253] on div at bounding box center [492, 158] width 250 height 291
click at [342, 298] on div "Submit for approval" at bounding box center [332, 297] width 43 height 9
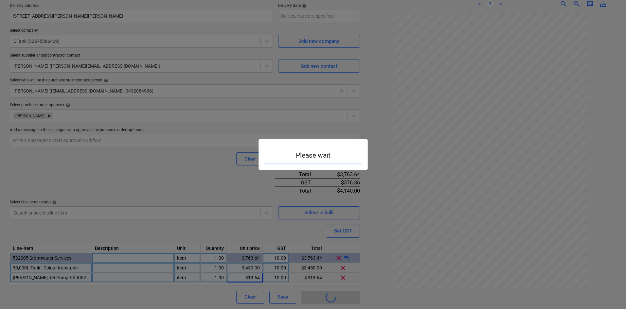
type textarea "x"
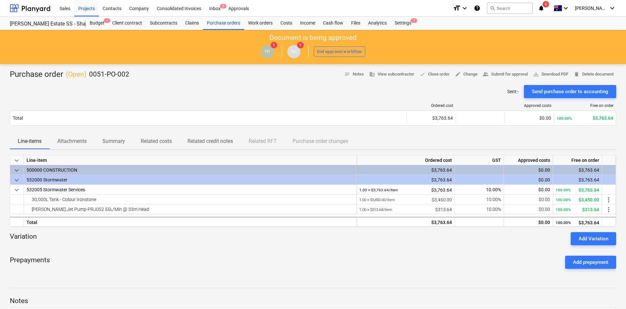
click at [298, 92] on div "Sent : - Send purchase order to accounting" at bounding box center [313, 91] width 607 height 13
click at [222, 26] on div "Purchase orders" at bounding box center [223, 23] width 41 height 13
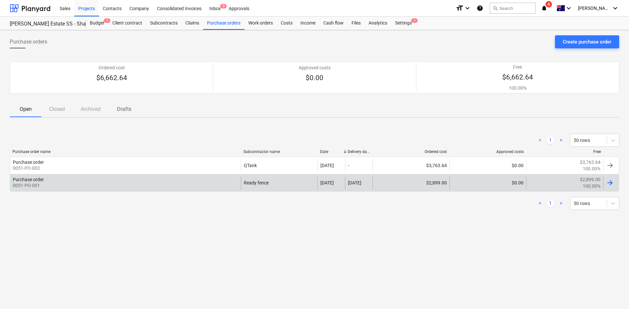
click at [101, 184] on div "Purchase order 0051-PO-001" at bounding box center [125, 182] width 230 height 13
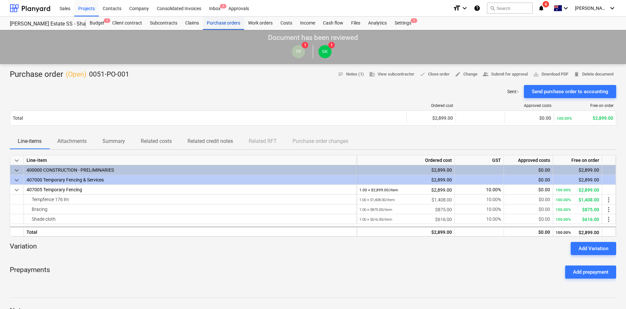
click at [220, 24] on div "Purchase orders" at bounding box center [223, 23] width 41 height 13
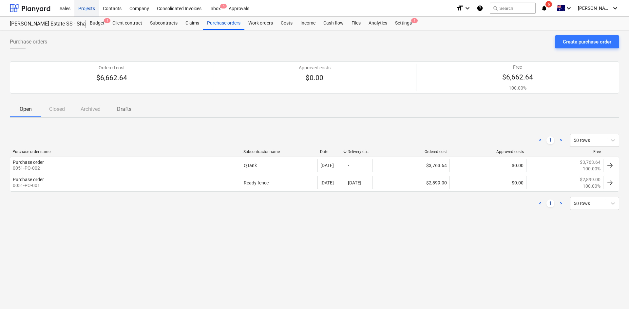
drag, startPoint x: 100, startPoint y: 20, endPoint x: 90, endPoint y: 9, distance: 15.1
click at [101, 20] on div "Budget 1" at bounding box center [97, 23] width 23 height 13
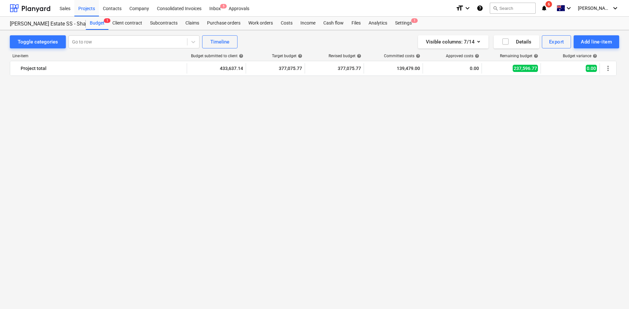
scroll to position [730, 0]
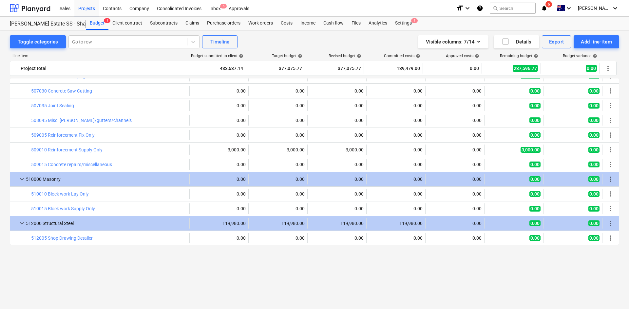
scroll to position [1123, 0]
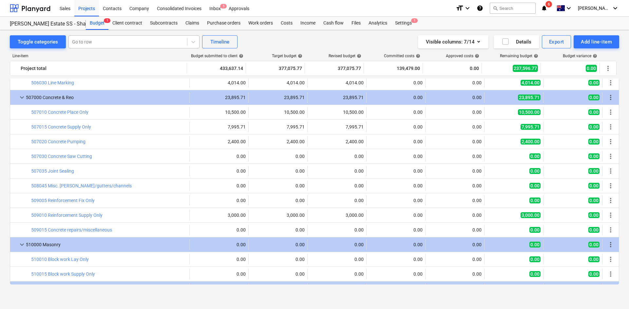
click at [108, 45] on div at bounding box center [128, 42] width 112 height 7
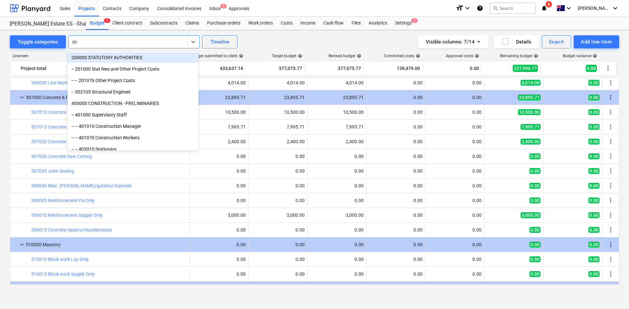
type input "stor"
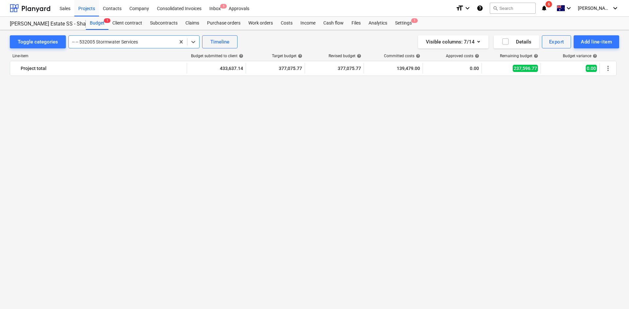
scroll to position [1680, 0]
